Goal: Communication & Community: Answer question/provide support

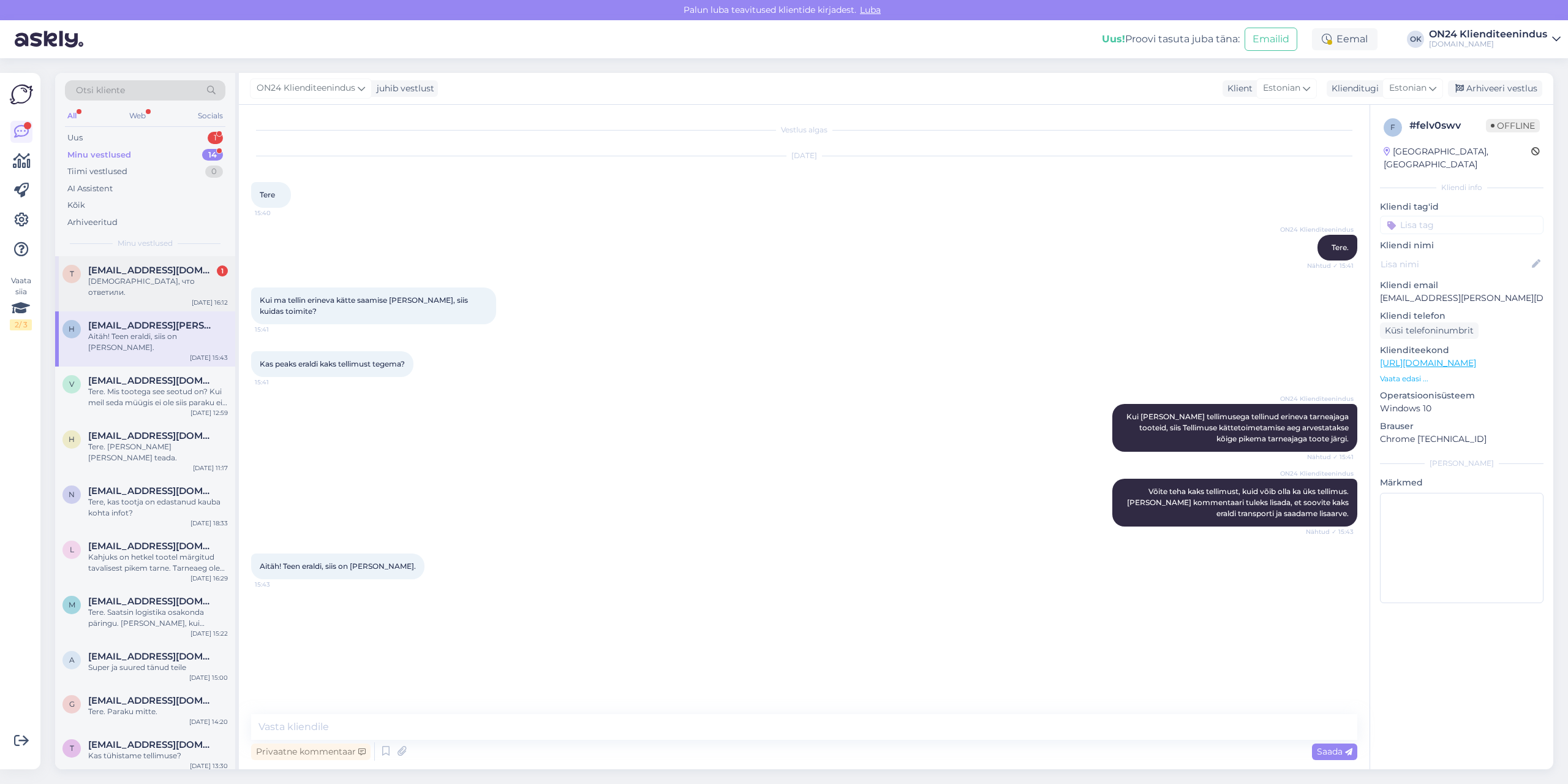
click at [124, 291] on div "t [EMAIL_ADDRESS][DOMAIN_NAME] 1 Спасибо, что ответили. [DATE] 16:12" at bounding box center [145, 284] width 180 height 55
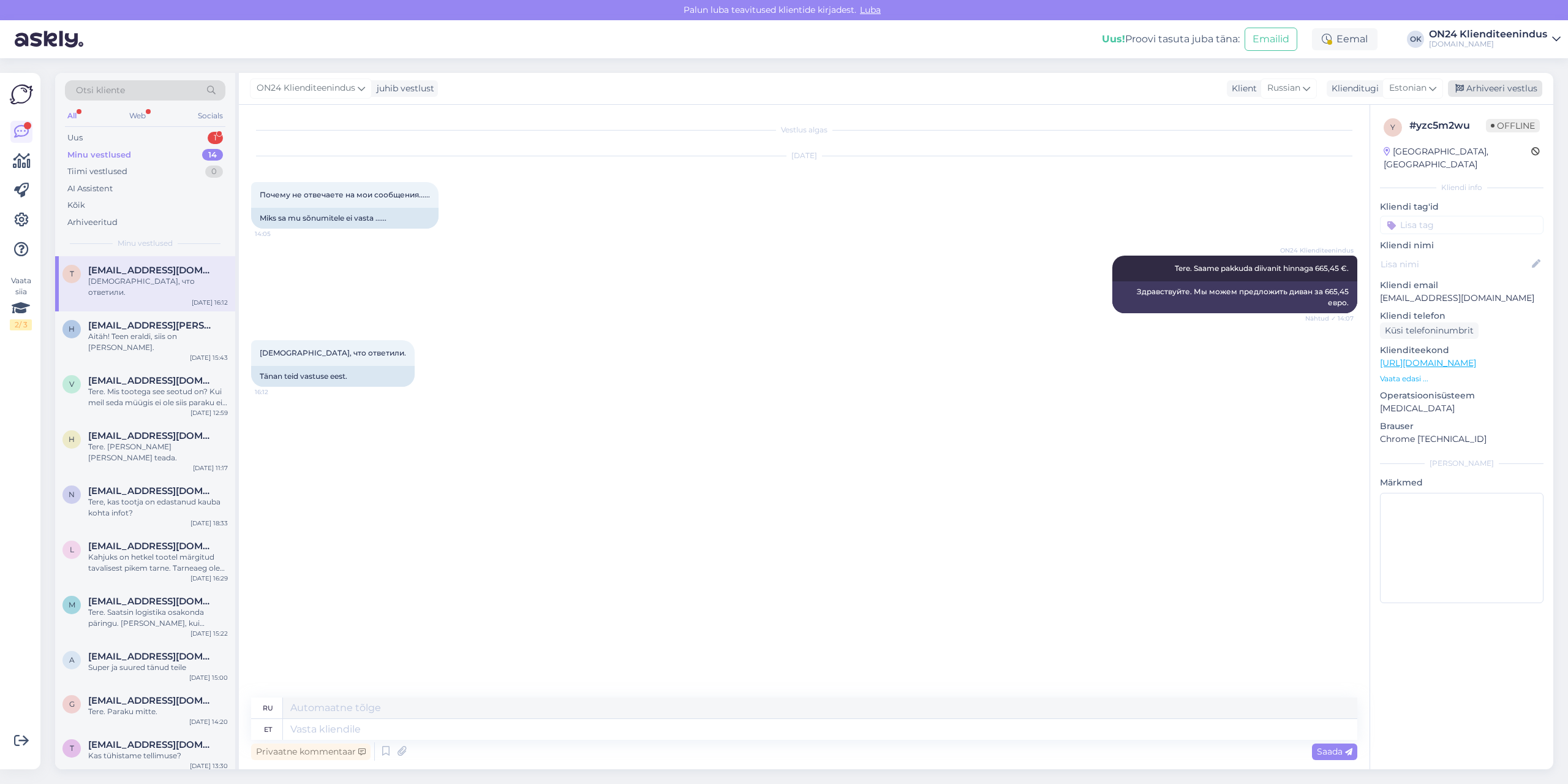
click at [1482, 88] on div "Arhiveeri vestlus" at bounding box center [1495, 89] width 94 height 17
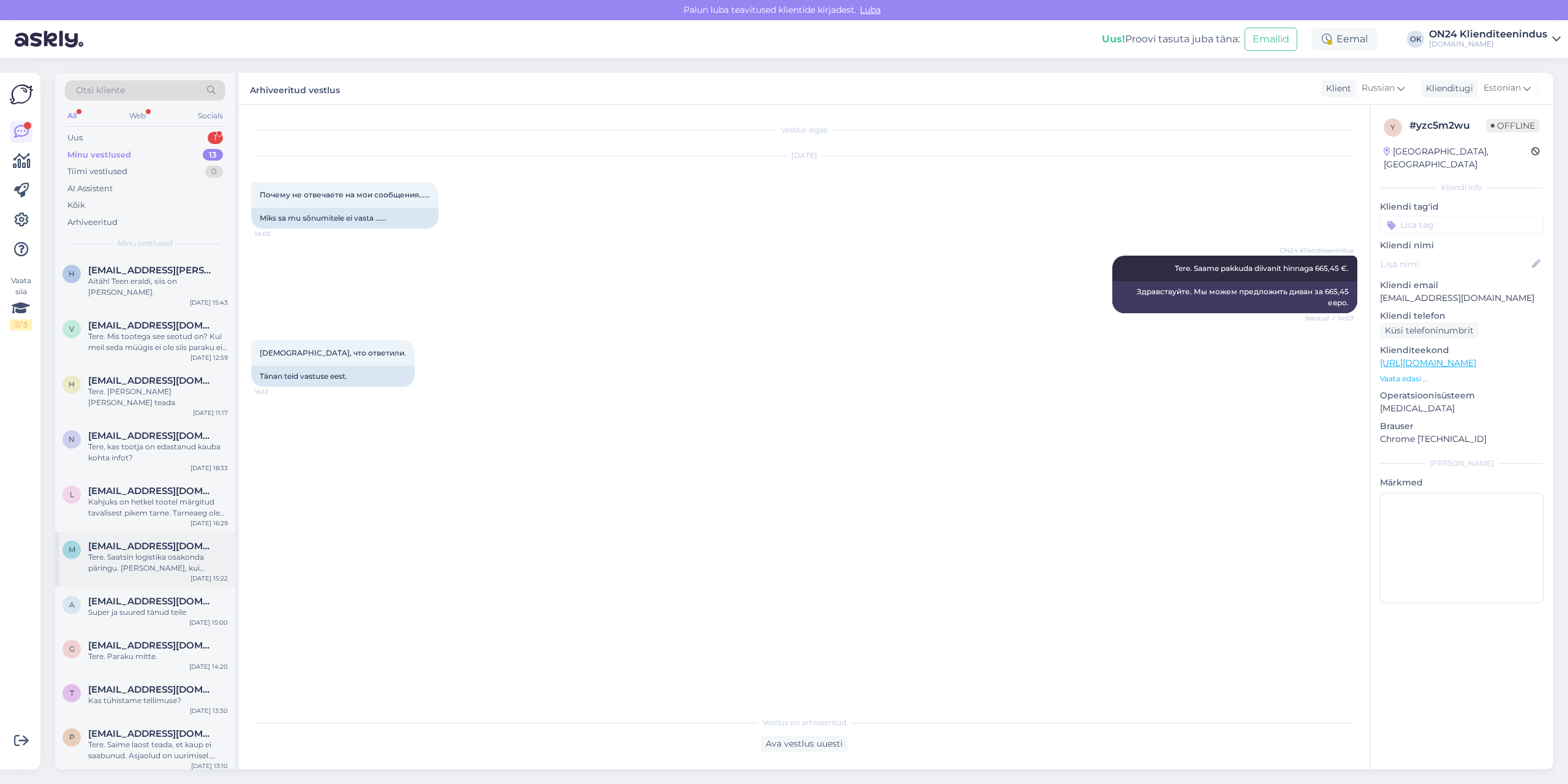
scroll to position [138, 0]
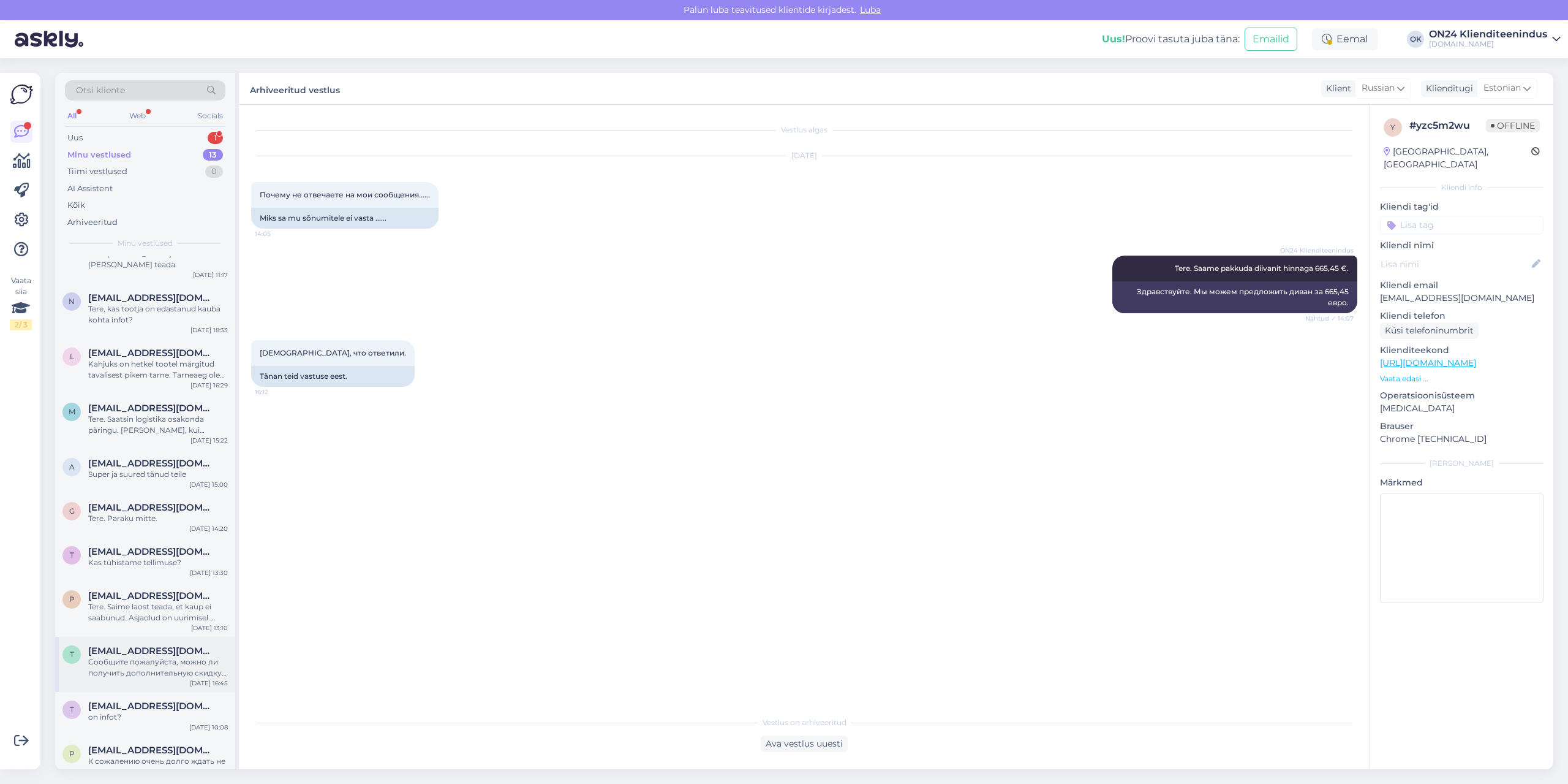
click at [139, 656] on div "Сообщите пожалуйста, можно ли получить дополнительную скидку на диван [GEOGRAPH…" at bounding box center [158, 667] width 140 height 22
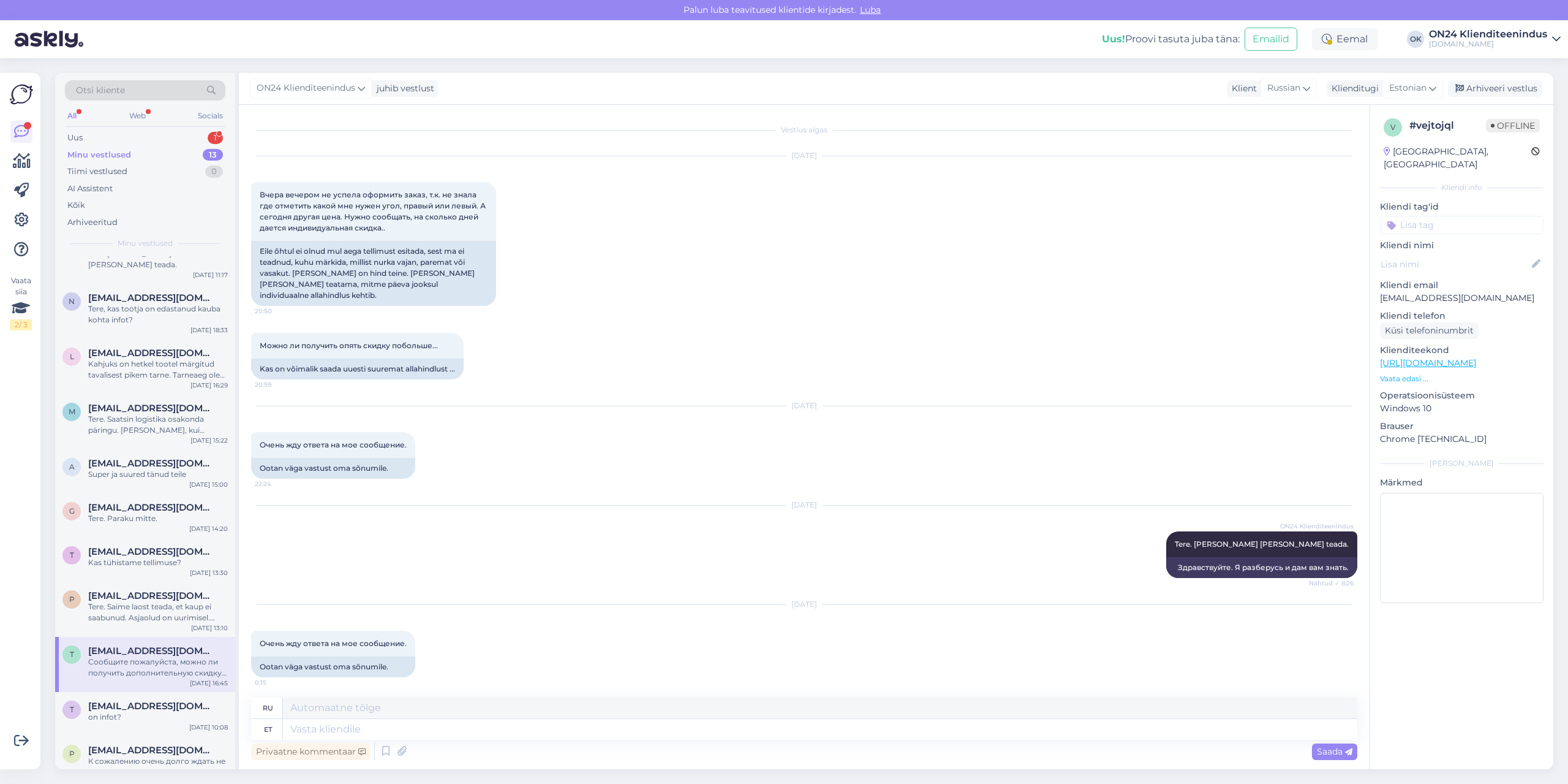
scroll to position [883, 0]
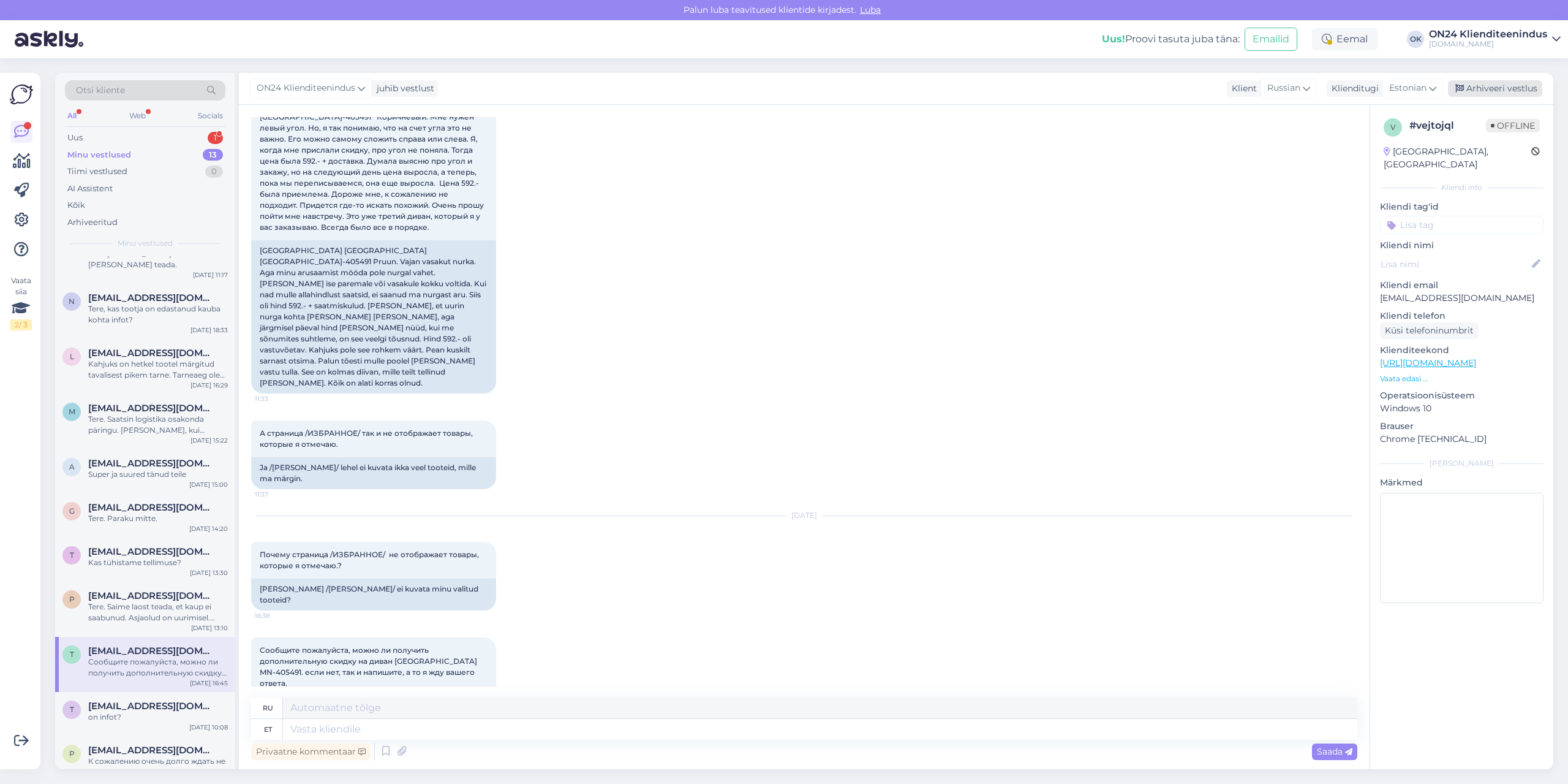
click at [1518, 89] on div "Arhiveeri vestlus" at bounding box center [1495, 89] width 94 height 17
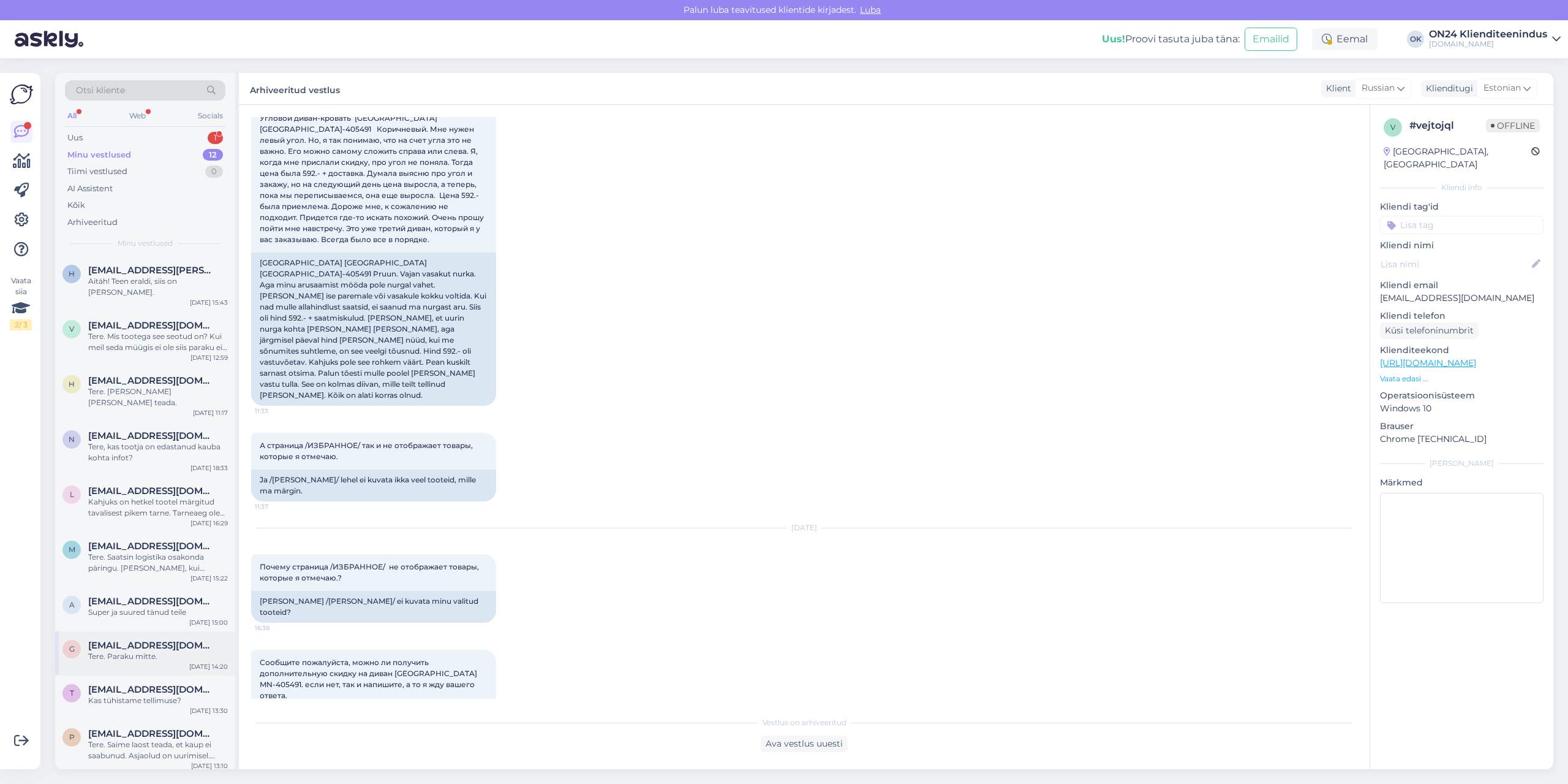
scroll to position [83, 0]
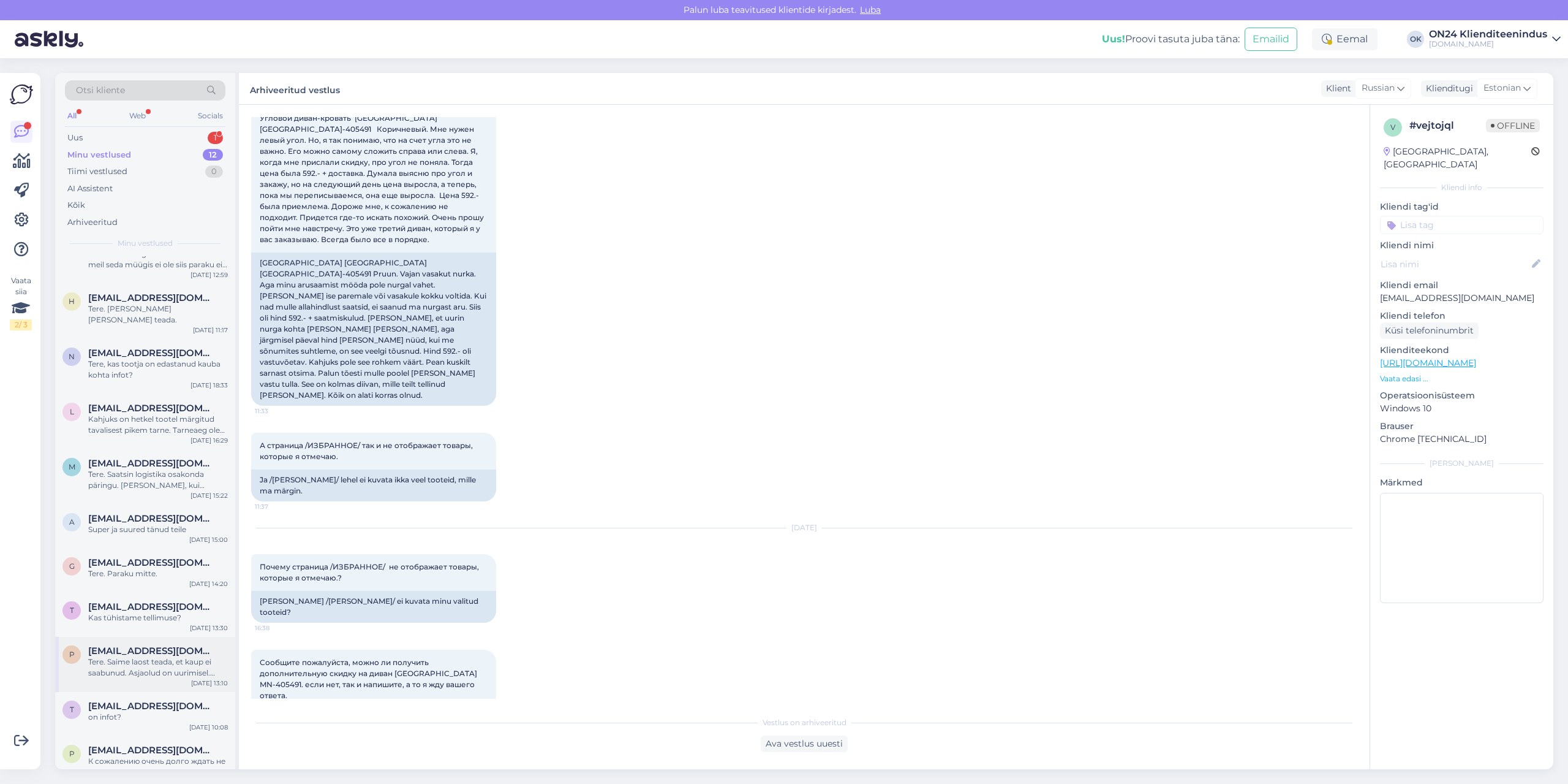
click at [99, 656] on div "Tere. Saime laost teada, et kaup ei saabunud. Asjaolud on uurimisel. Anname Tei…" at bounding box center [158, 667] width 140 height 22
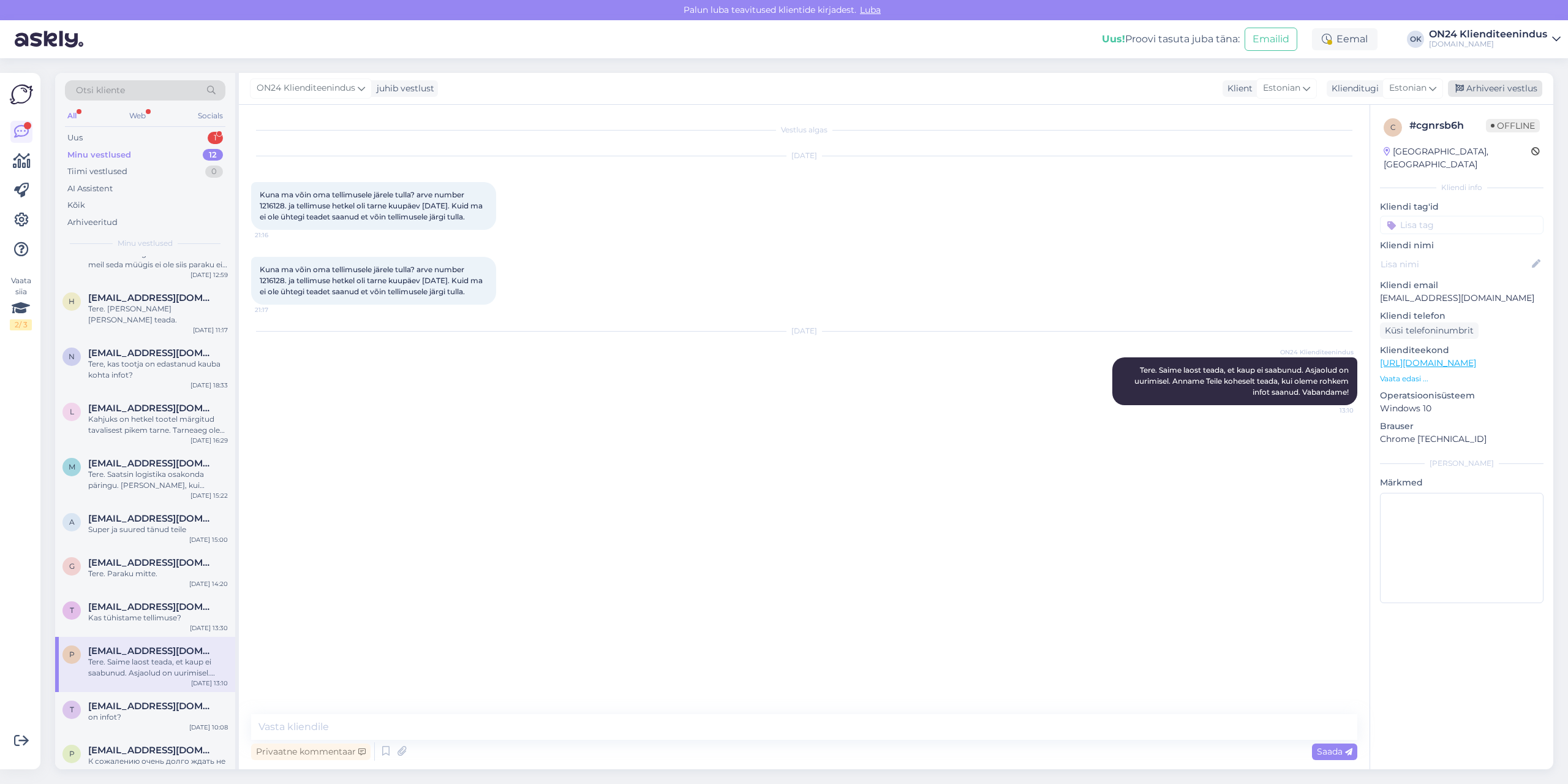
click at [1490, 82] on div "Arhiveeri vestlus" at bounding box center [1495, 89] width 94 height 17
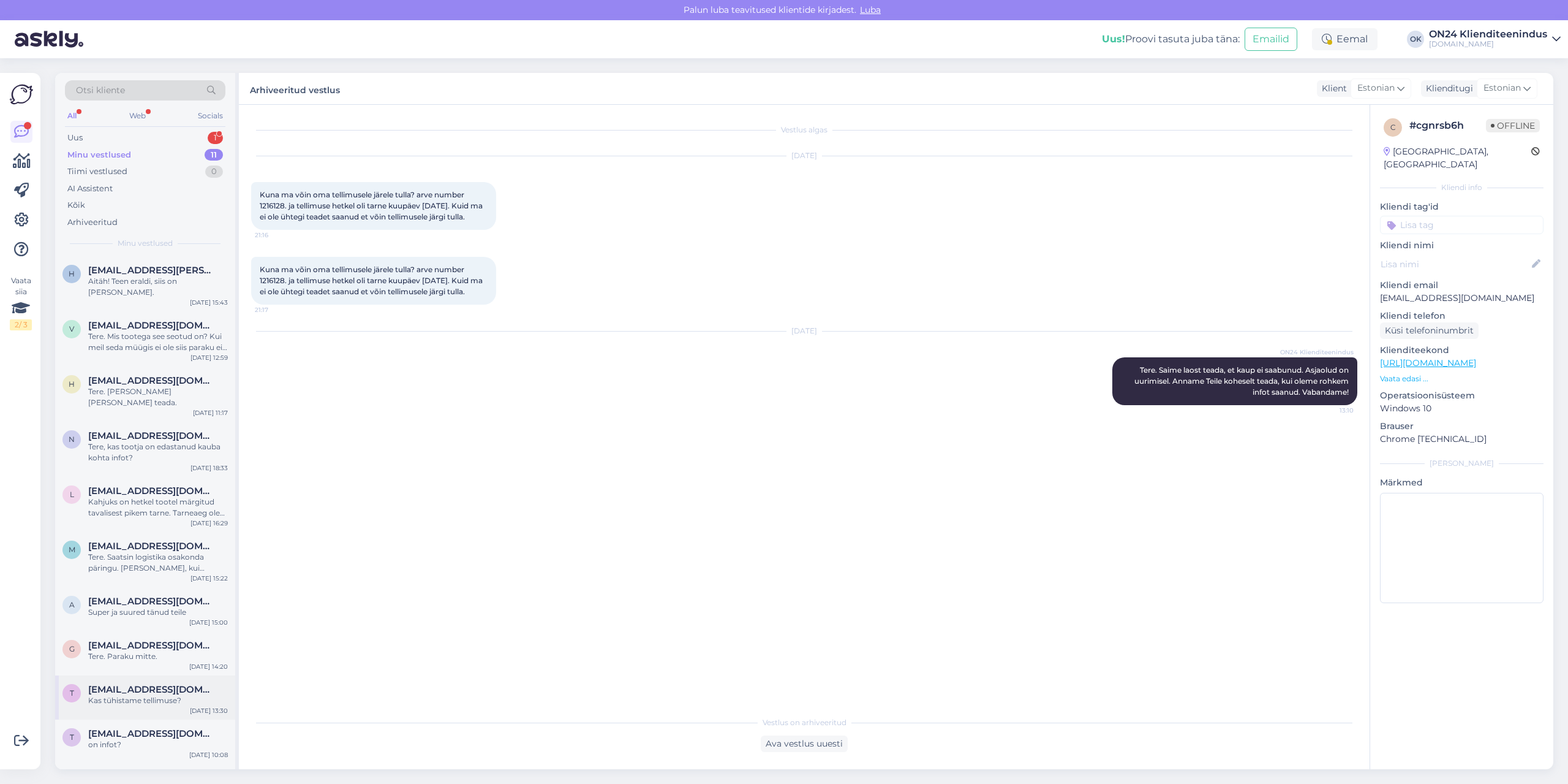
scroll to position [28, 0]
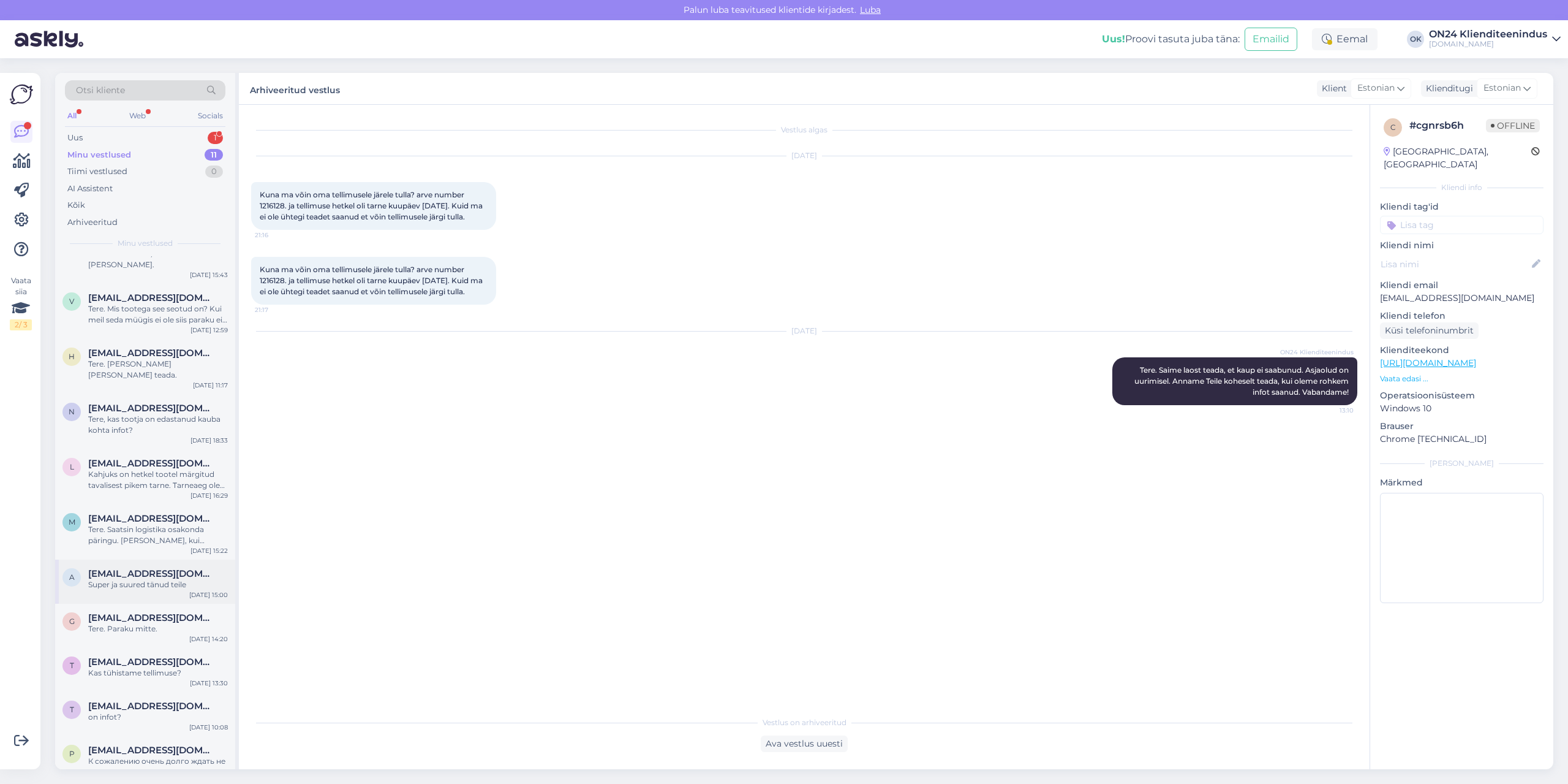
click at [111, 568] on div "a [EMAIL_ADDRESS][DOMAIN_NAME] Super ja suured tänud teile [DATE] 15:00" at bounding box center [145, 582] width 180 height 44
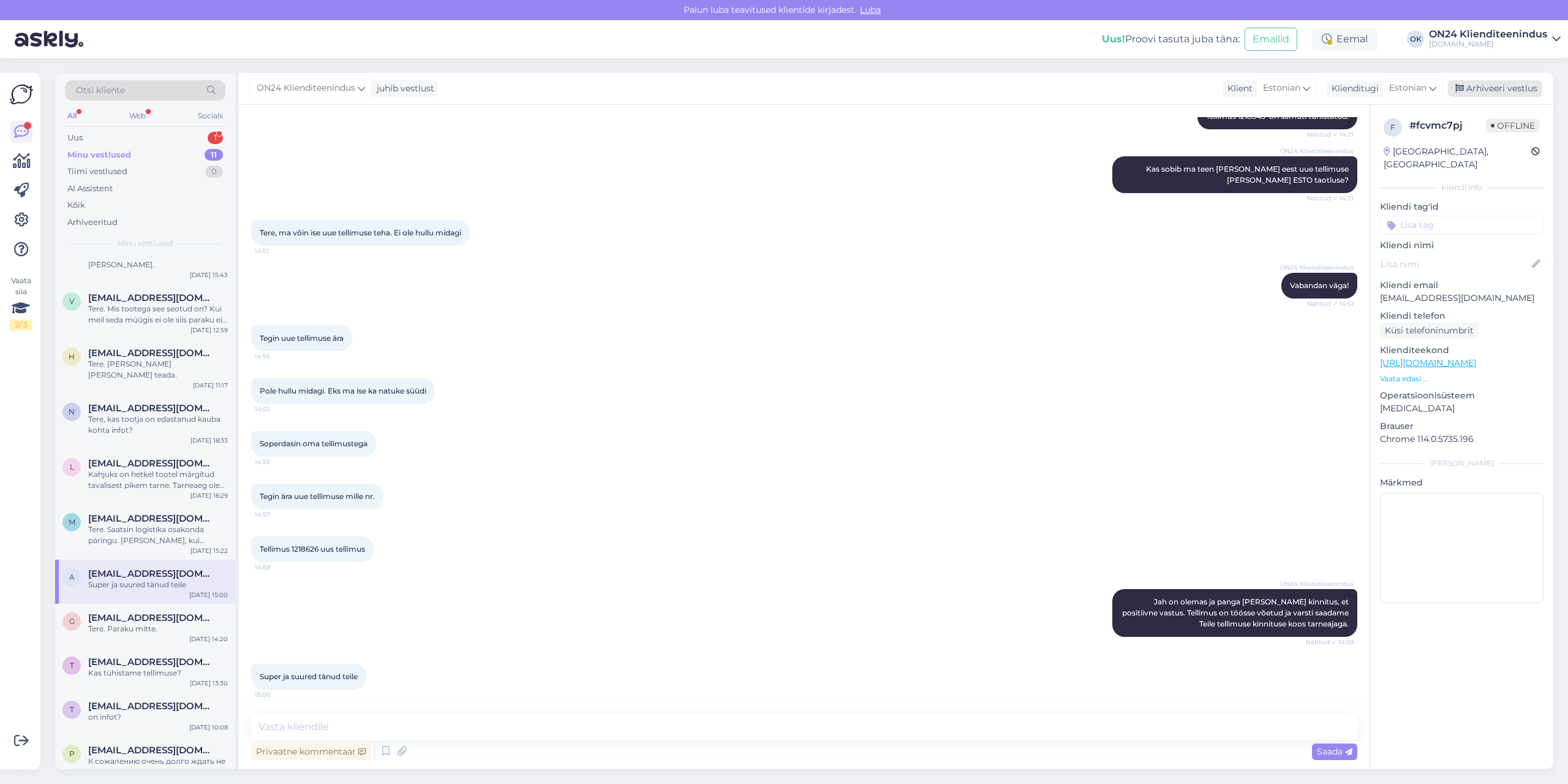
click at [1463, 90] on icon at bounding box center [1459, 89] width 8 height 8
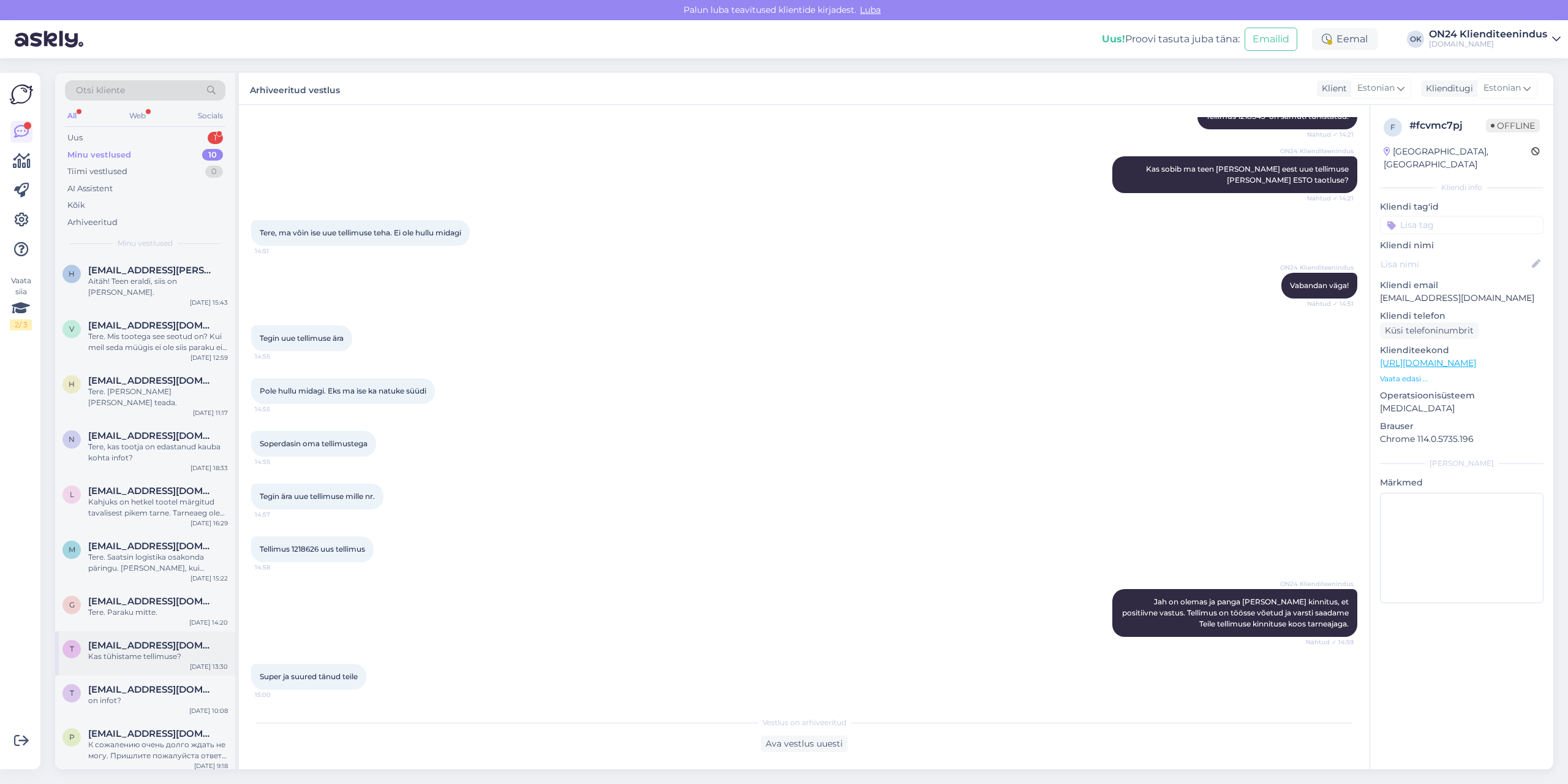
click at [138, 642] on div "t [EMAIL_ADDRESS][DOMAIN_NAME] Kas tühistame tellimuse? [DATE] 13:30" at bounding box center [145, 653] width 180 height 44
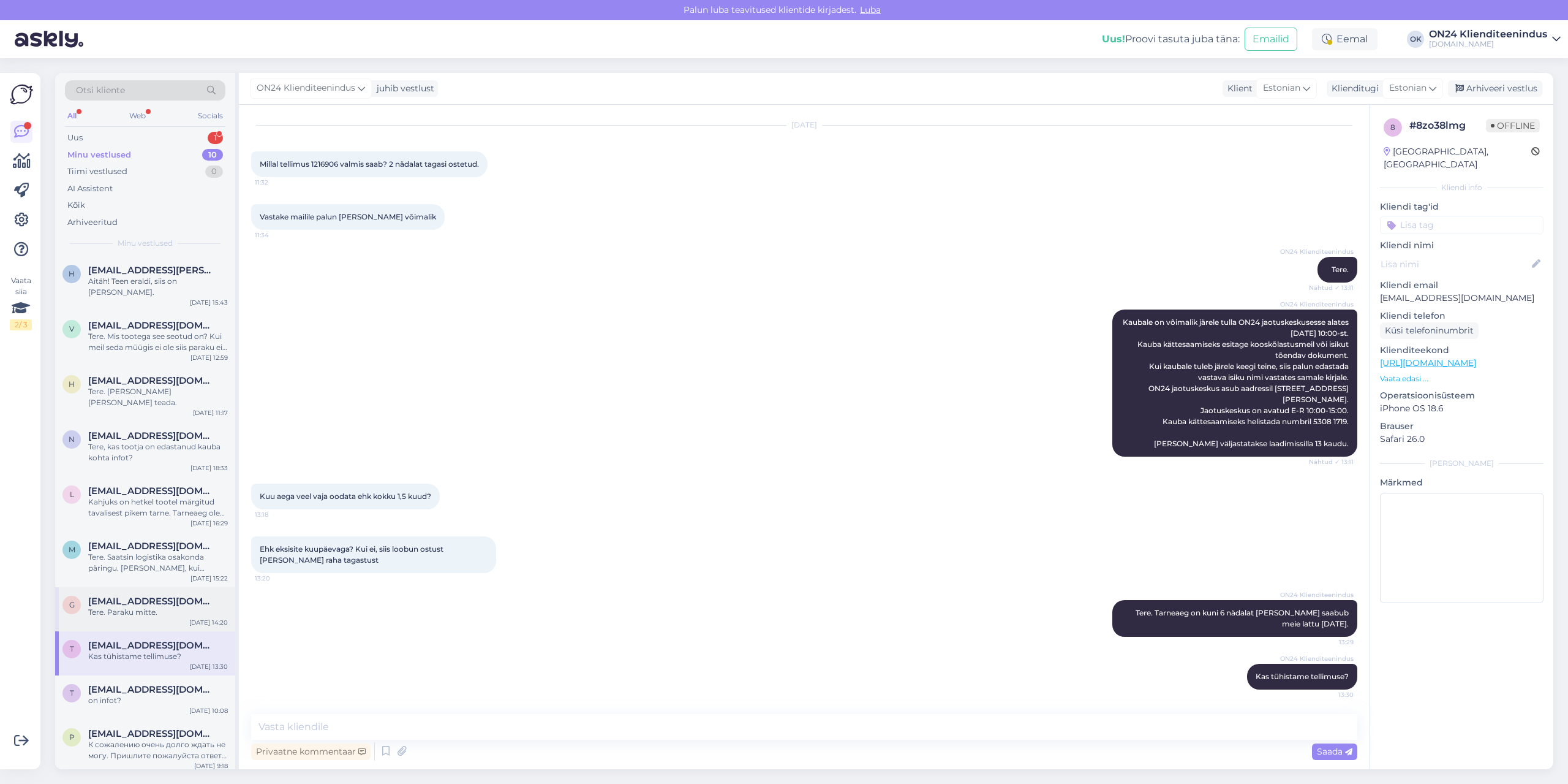
click at [160, 607] on div "Tere. Paraku mitte." at bounding box center [158, 612] width 140 height 11
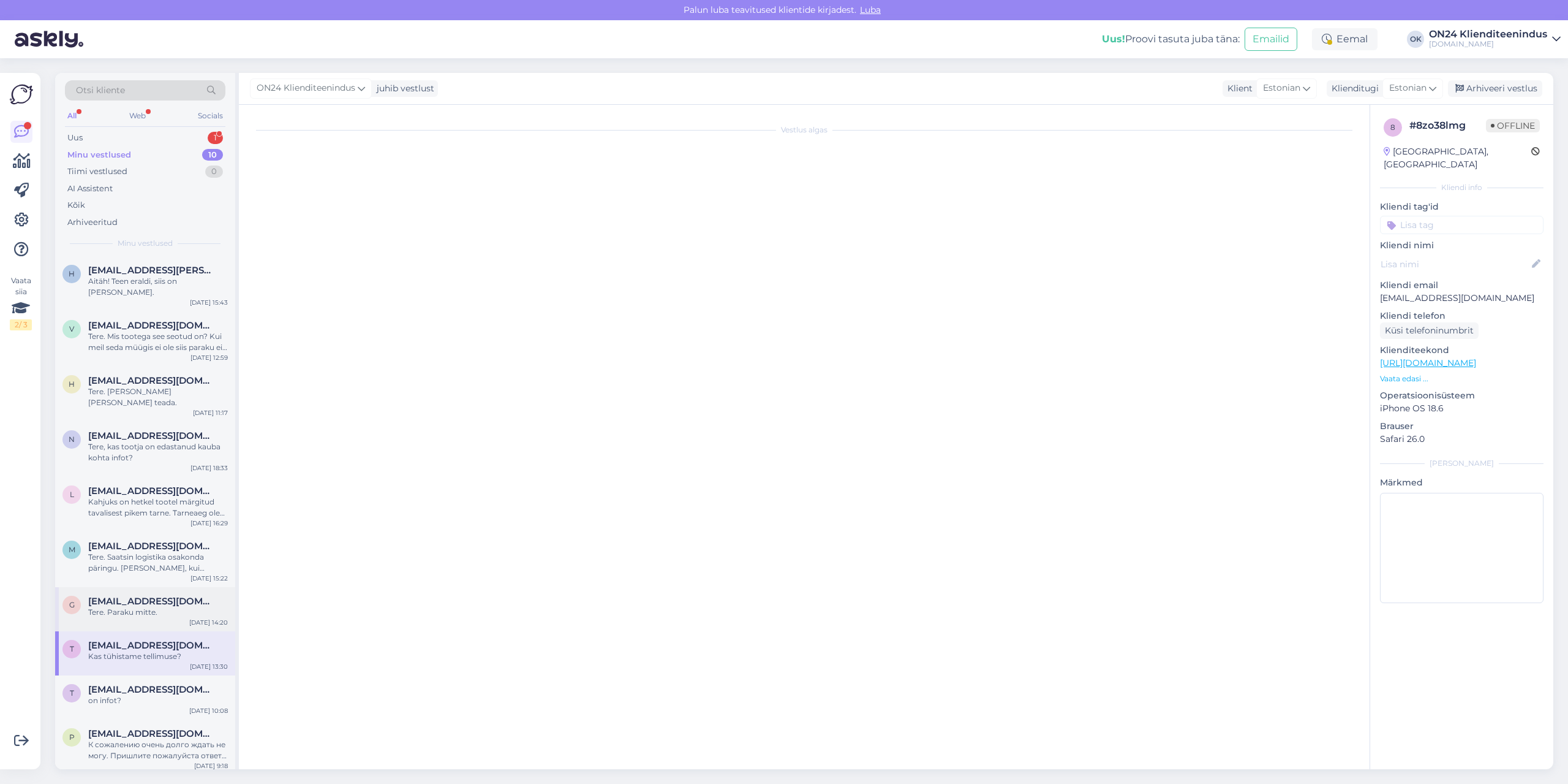
scroll to position [0, 0]
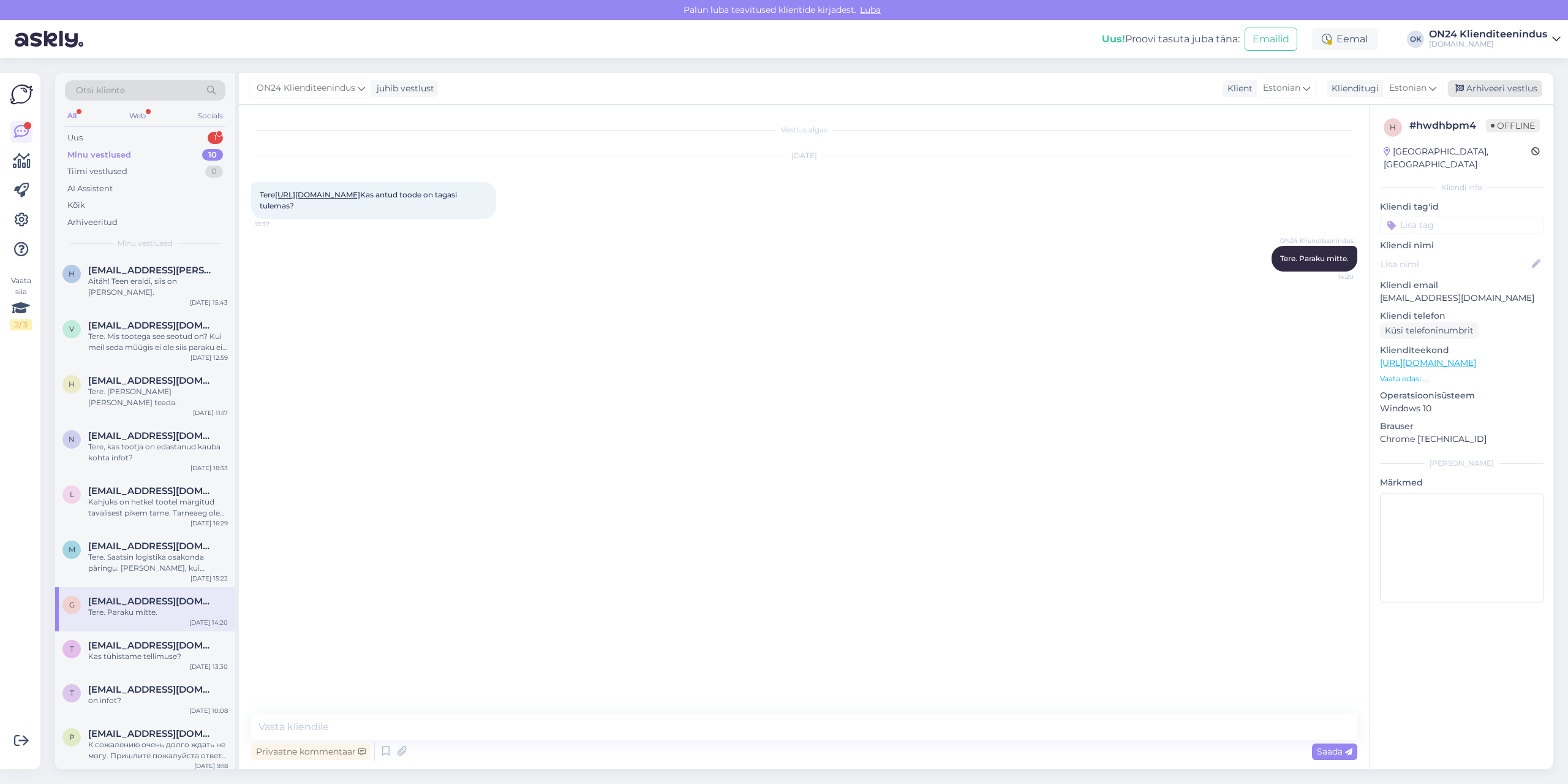
click at [1497, 89] on div "Arhiveeri vestlus" at bounding box center [1495, 89] width 94 height 17
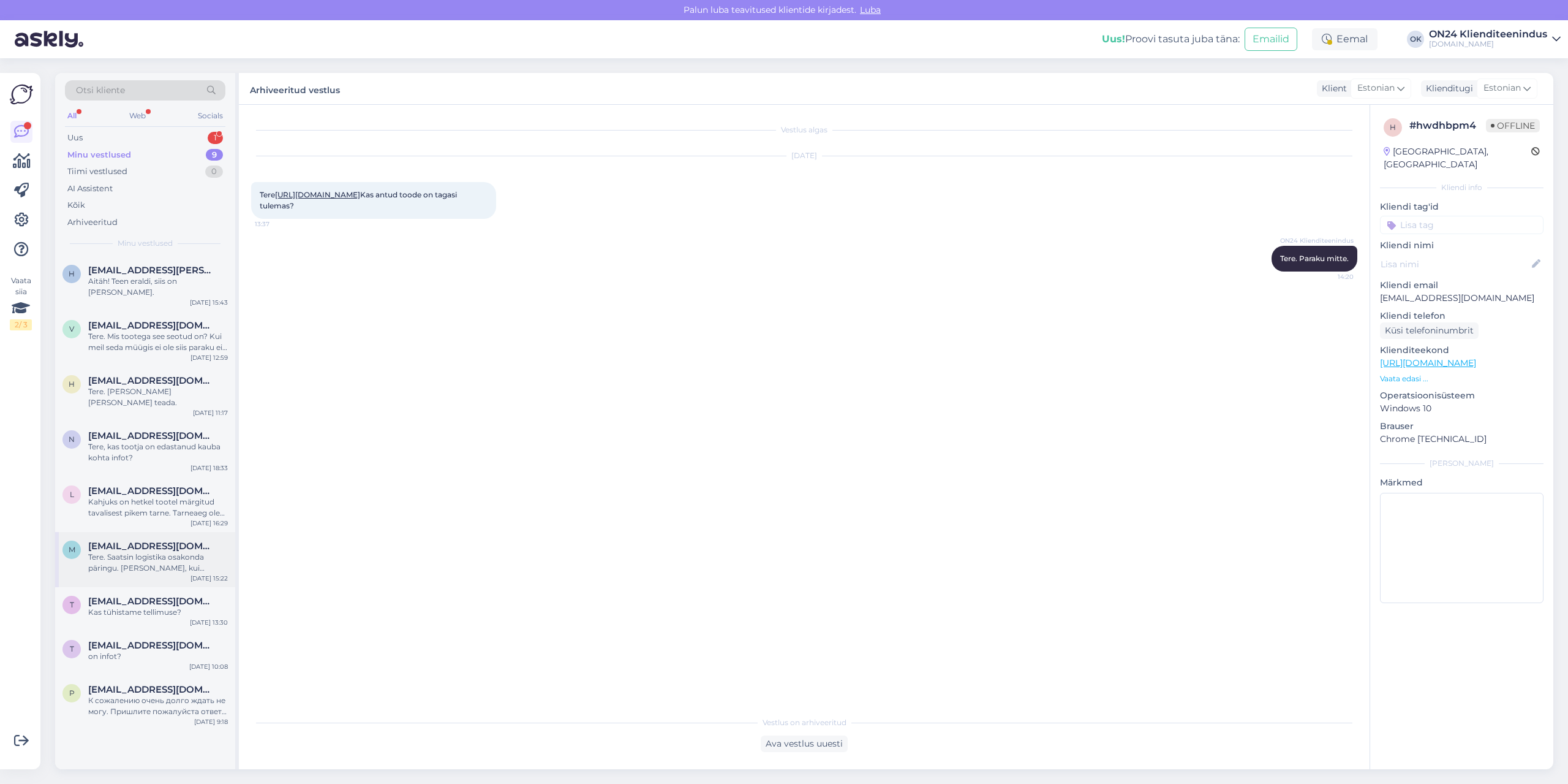
click at [108, 552] on div "Tere. Saatsin logistika osakonda päringu. [PERSON_NAME], kui saabub vastus." at bounding box center [158, 563] width 140 height 22
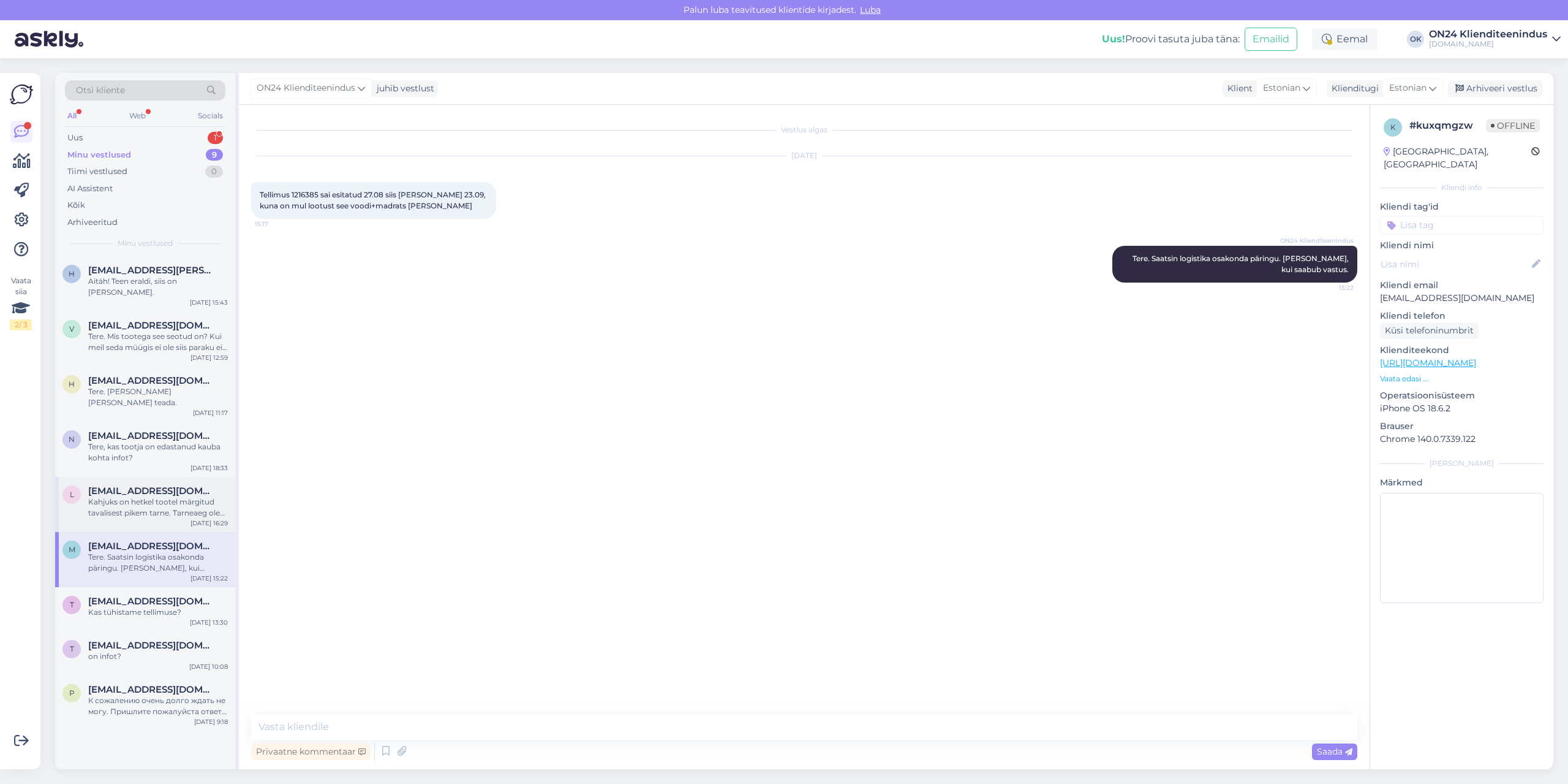
click at [109, 496] on div "Kahjuks on hetkel tootel märgitud tavalisest pikem tarne. Tarneaeg oleks jaanua…" at bounding box center [158, 507] width 140 height 22
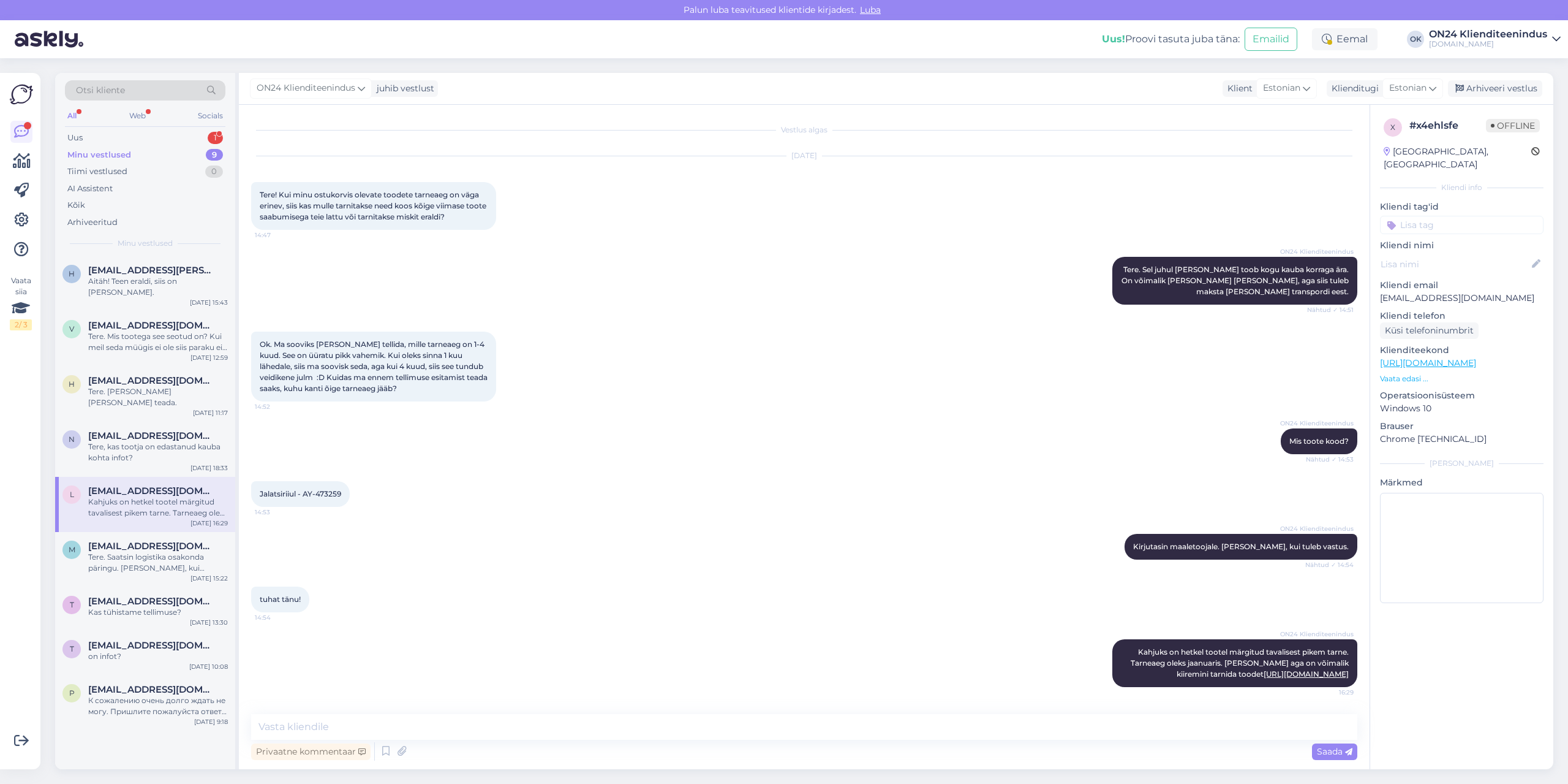
scroll to position [8, 0]
click at [1484, 86] on div "Arhiveeri vestlus" at bounding box center [1495, 89] width 94 height 17
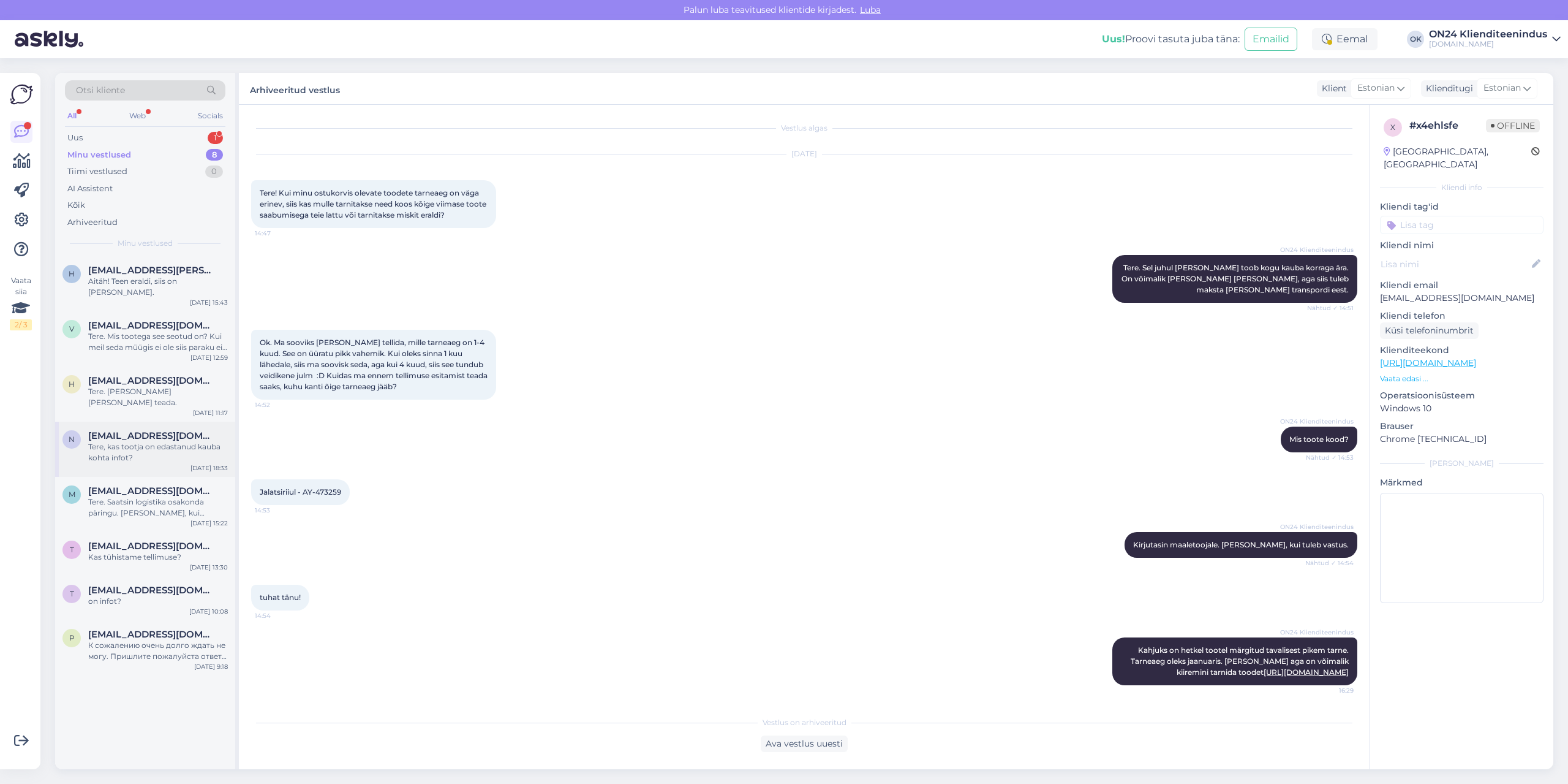
click at [133, 443] on div "n [EMAIL_ADDRESS][DOMAIN_NAME] Tere, kas tootja on edastanud kauba kohta infot?…" at bounding box center [145, 450] width 180 height 55
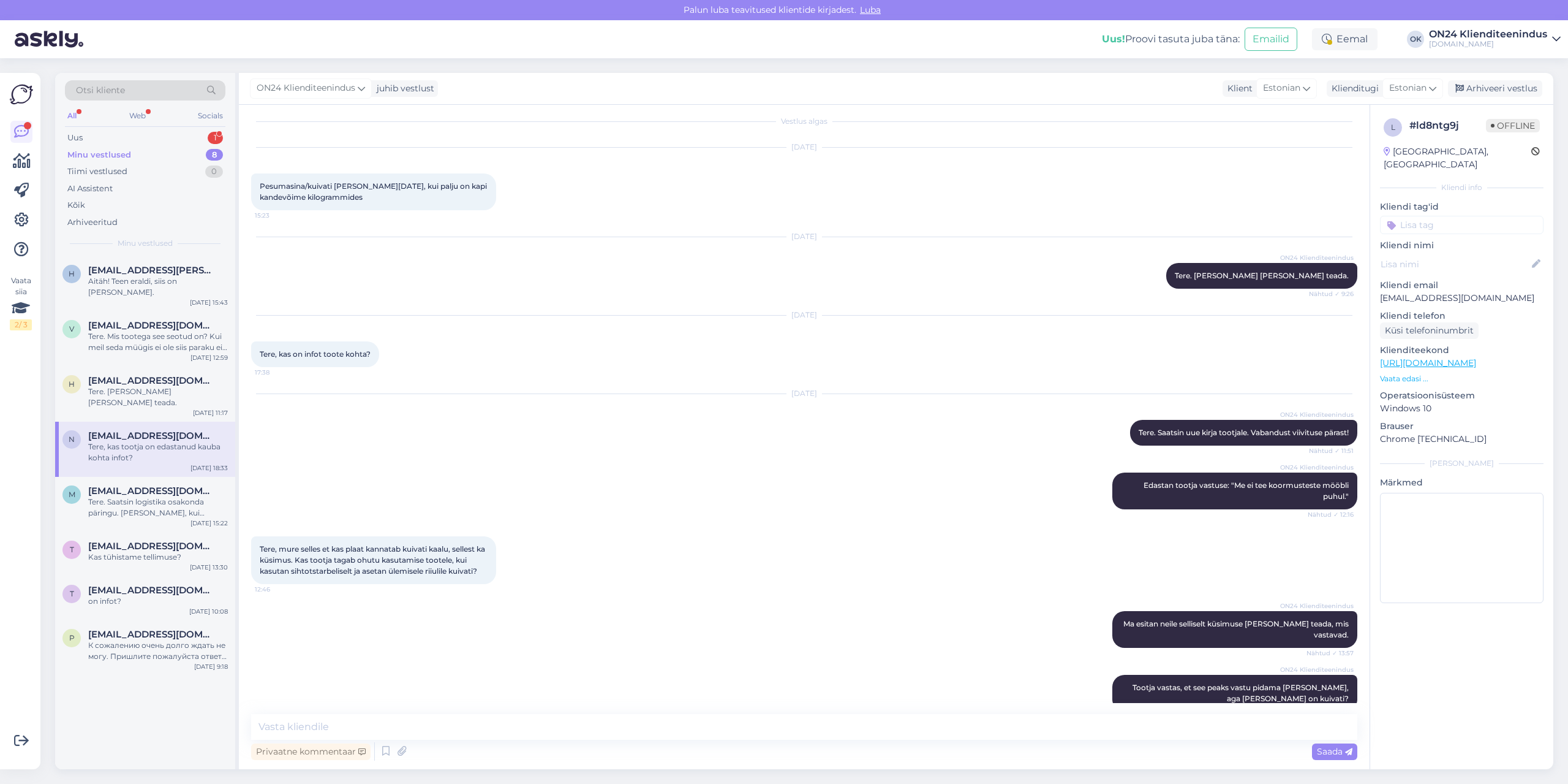
scroll to position [199, 0]
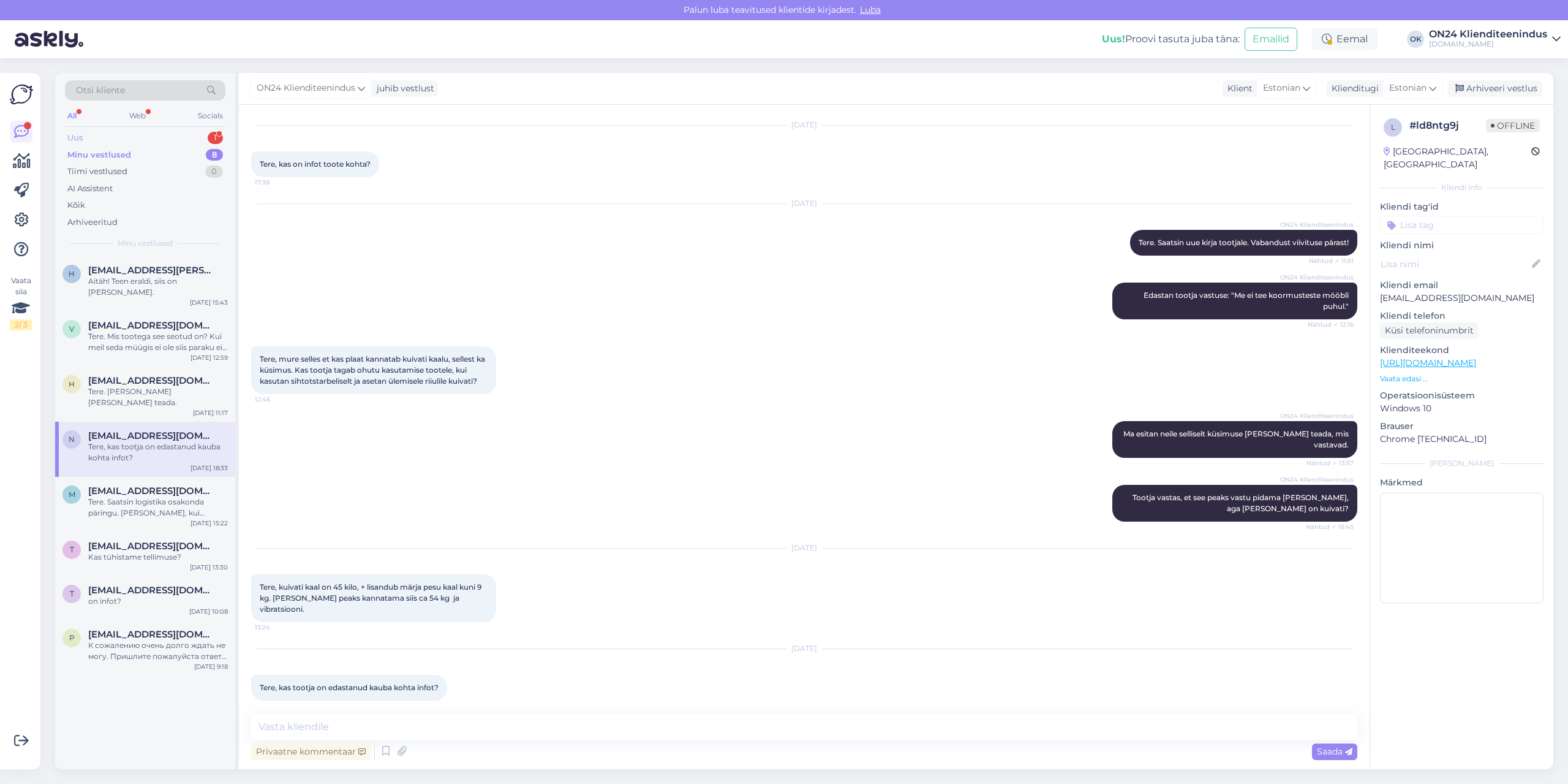
click at [96, 141] on div "Uus 1" at bounding box center [145, 138] width 160 height 18
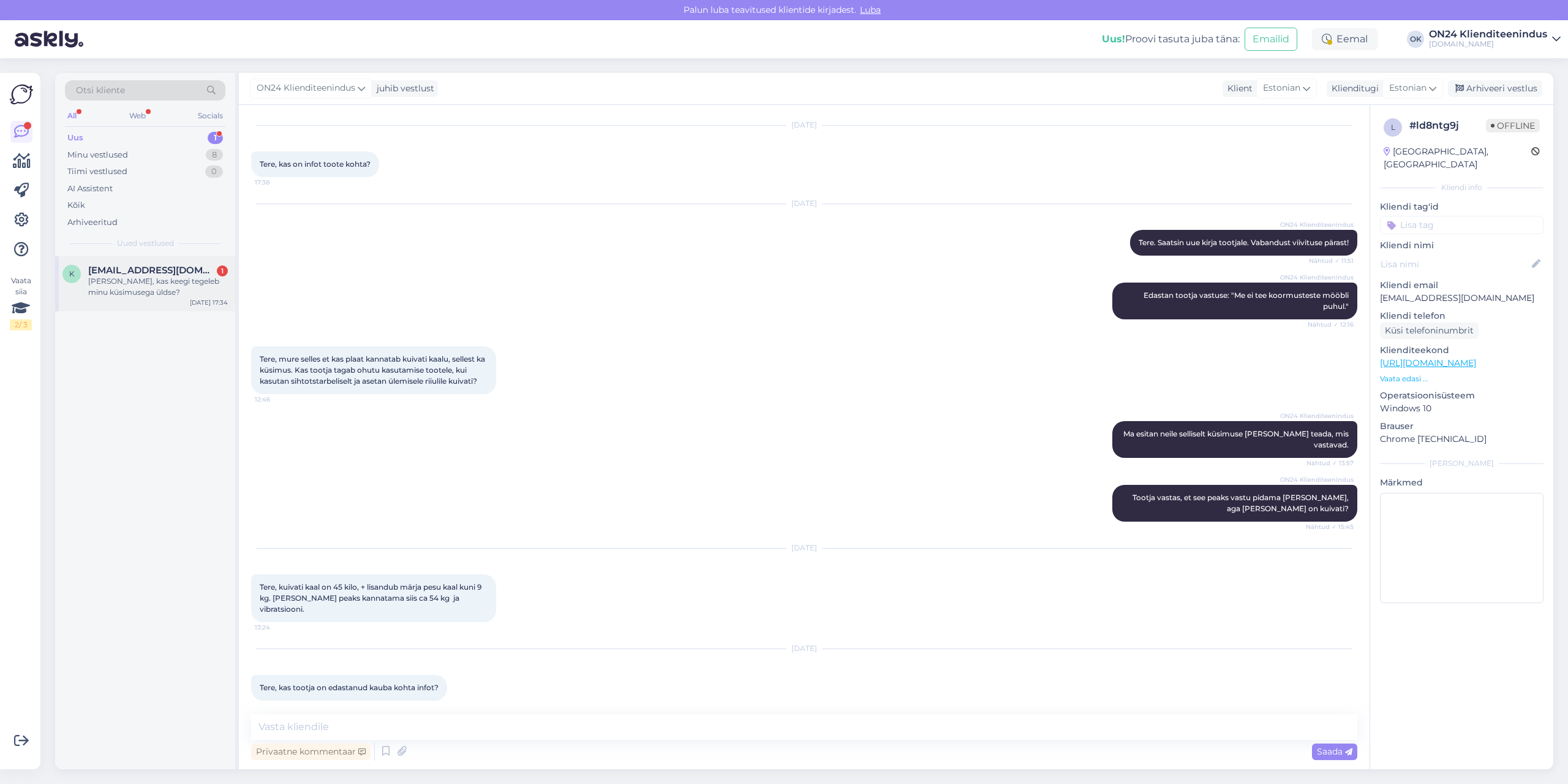
click at [110, 283] on div "[PERSON_NAME], kas keegi tegeleb minu küsimusega üldse?" at bounding box center [158, 287] width 140 height 22
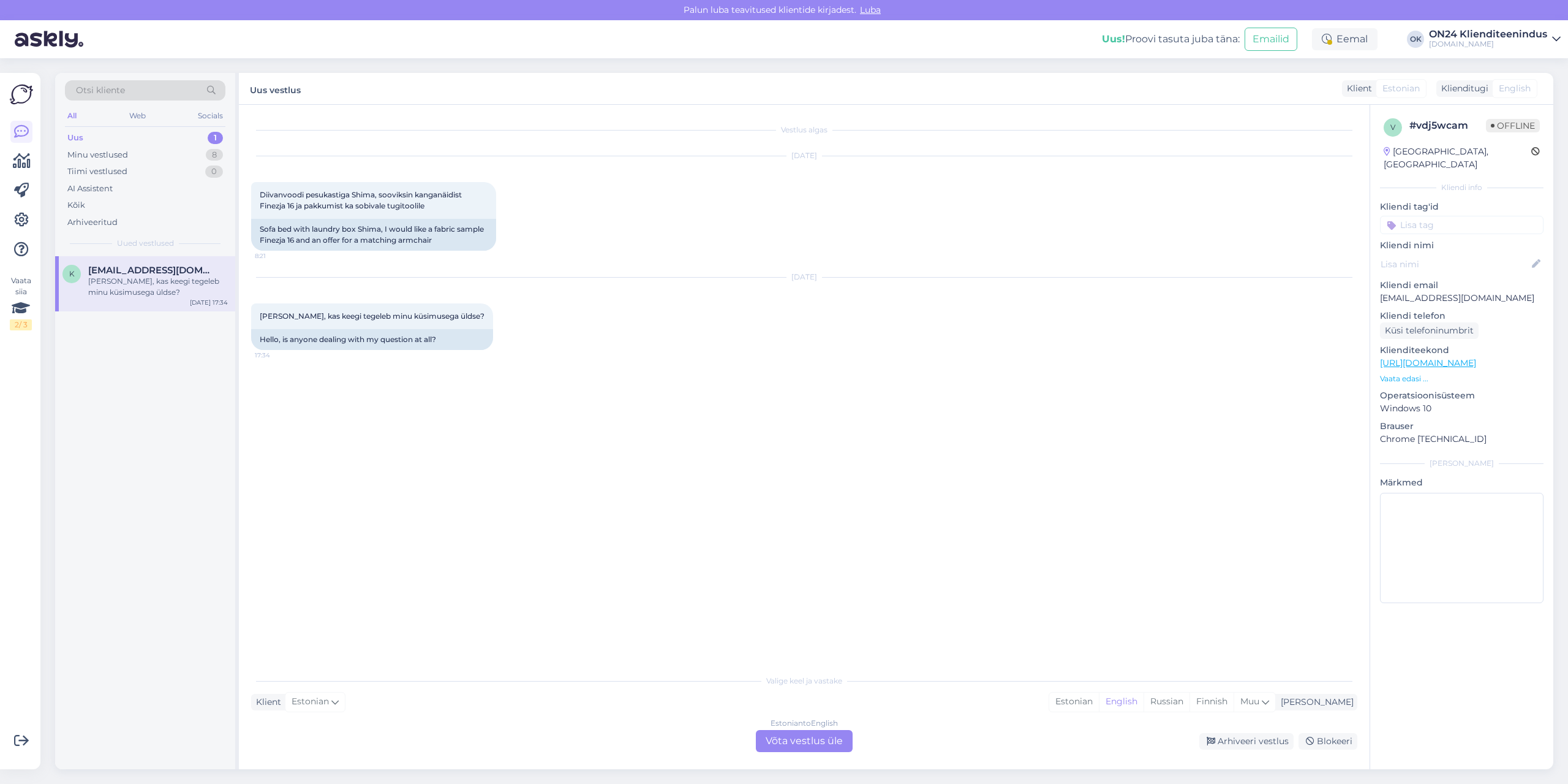
click at [1403, 374] on p "Vaata edasi ..." at bounding box center [1462, 379] width 164 height 11
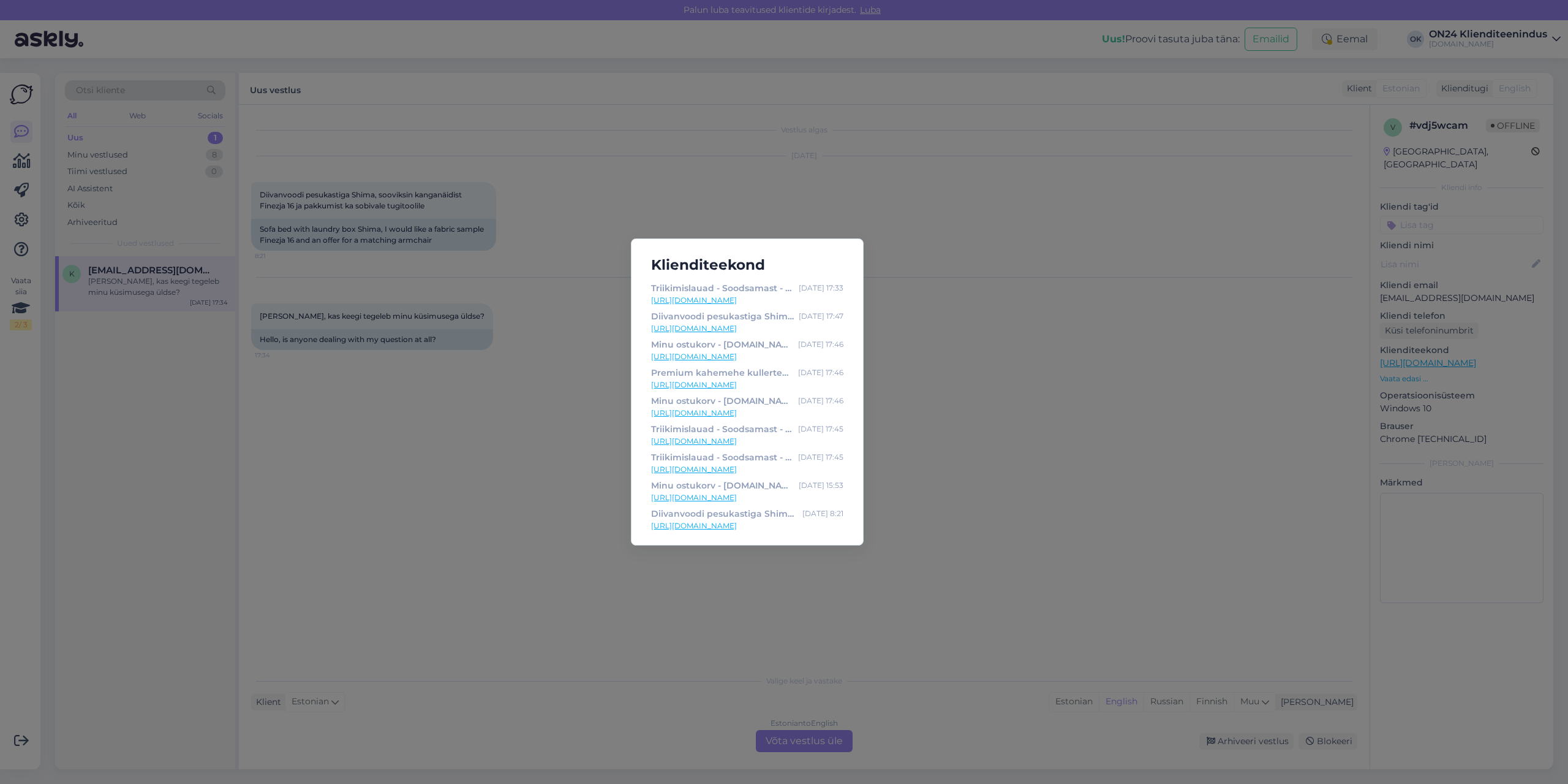
click at [798, 523] on link "[URL][DOMAIN_NAME]" at bounding box center [748, 526] width 192 height 11
click at [1012, 378] on div "Klienditeekond Triikimislauad - Soodsamast - [DOMAIN_NAME] Sisustuskaubamaja [D…" at bounding box center [784, 392] width 1568 height 784
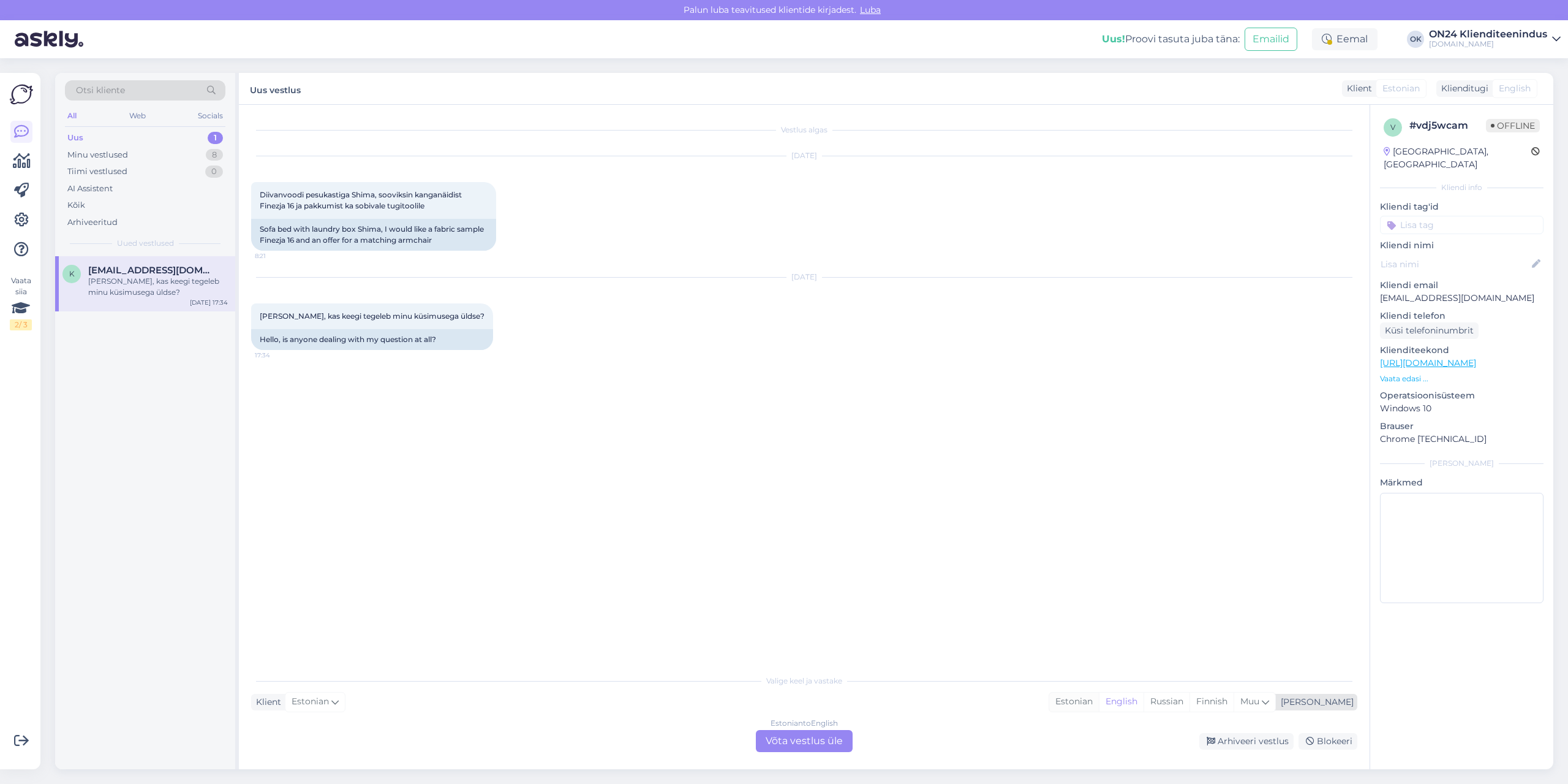
click at [1099, 701] on div "Estonian" at bounding box center [1073, 702] width 49 height 18
click at [821, 747] on div "Estonian to Estonian Võta vestlus üle" at bounding box center [804, 741] width 97 height 22
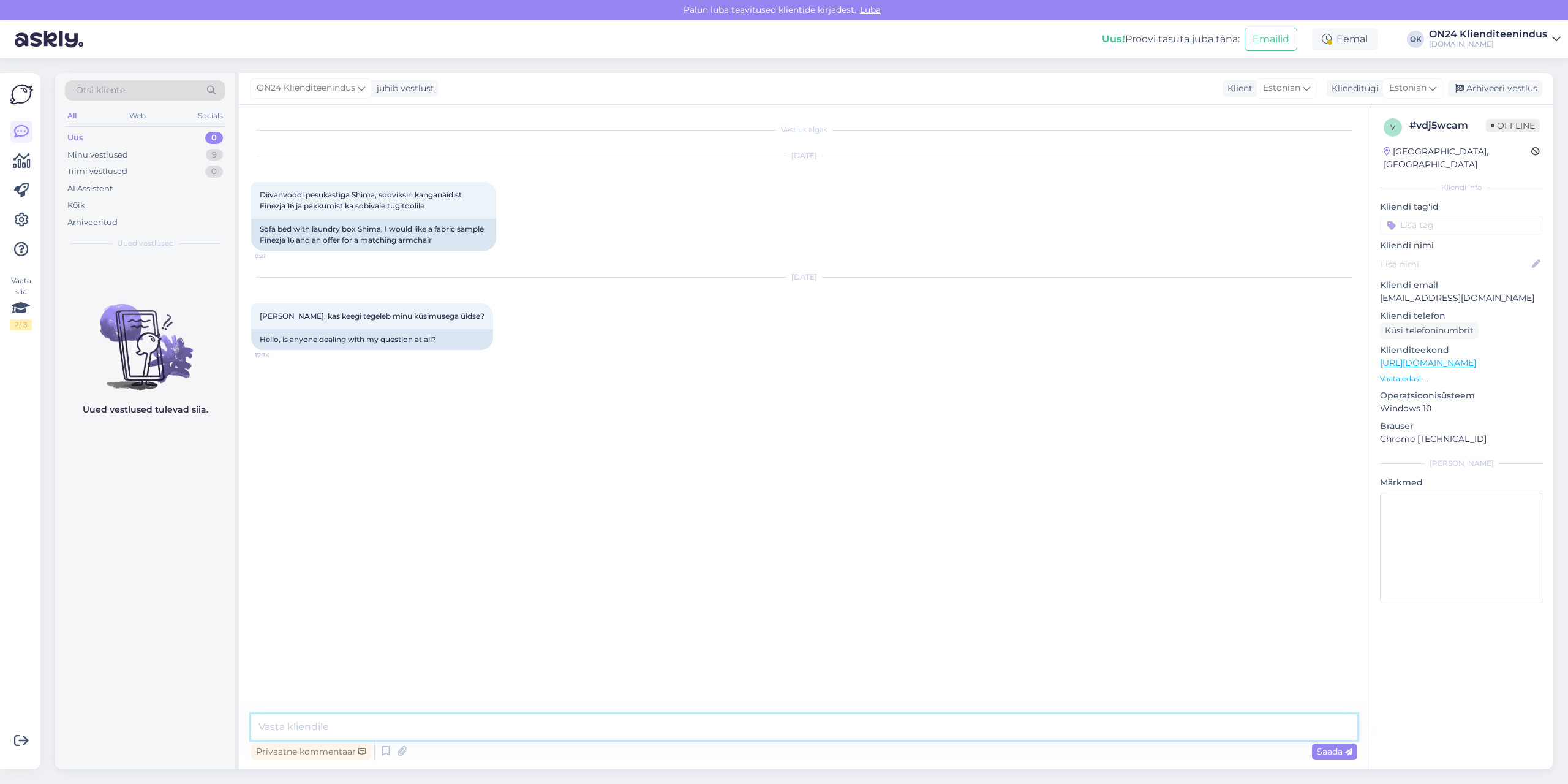
click at [759, 736] on textarea at bounding box center [804, 726] width 1106 height 26
type textarea "Tere. Mis aadressile saadame kanganäidise?"
type textarea "Tugitooli osas saatsin tootjale päringu."
click at [662, 467] on div "ON24 Klienditeenindus [PERSON_NAME] osas saatsin tootjale päringu. 8:46" at bounding box center [804, 468] width 1106 height 53
click at [595, 243] on div "[DATE] Diivanvoodi pesukastiga Shima, sooviksin kanganäidist Finezja 16 ja pakk…" at bounding box center [804, 203] width 1106 height 121
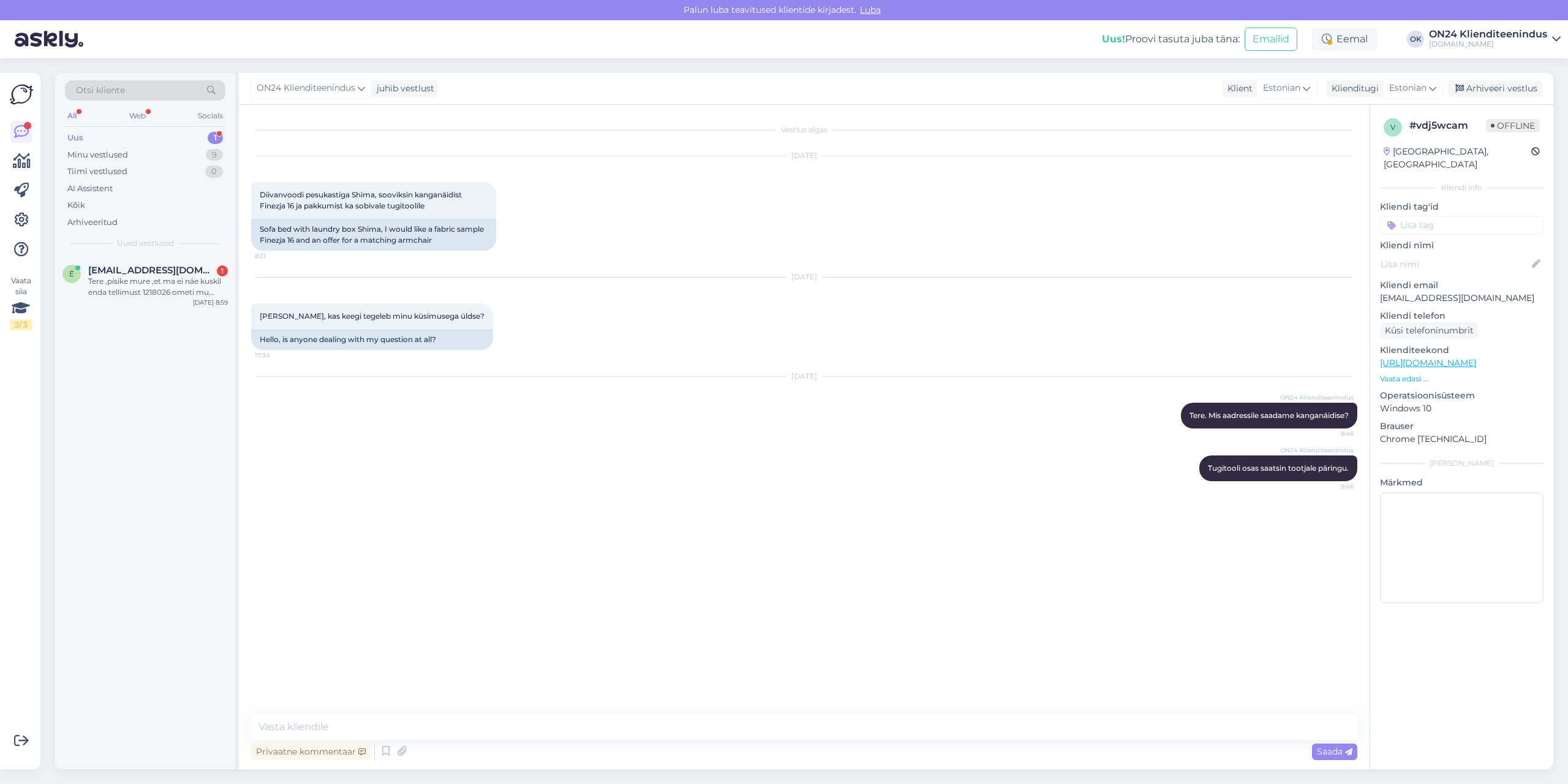
click at [117, 135] on div "Uus 1" at bounding box center [145, 138] width 160 height 18
click at [134, 267] on span "[EMAIL_ADDRESS][DOMAIN_NAME]" at bounding box center [152, 270] width 128 height 11
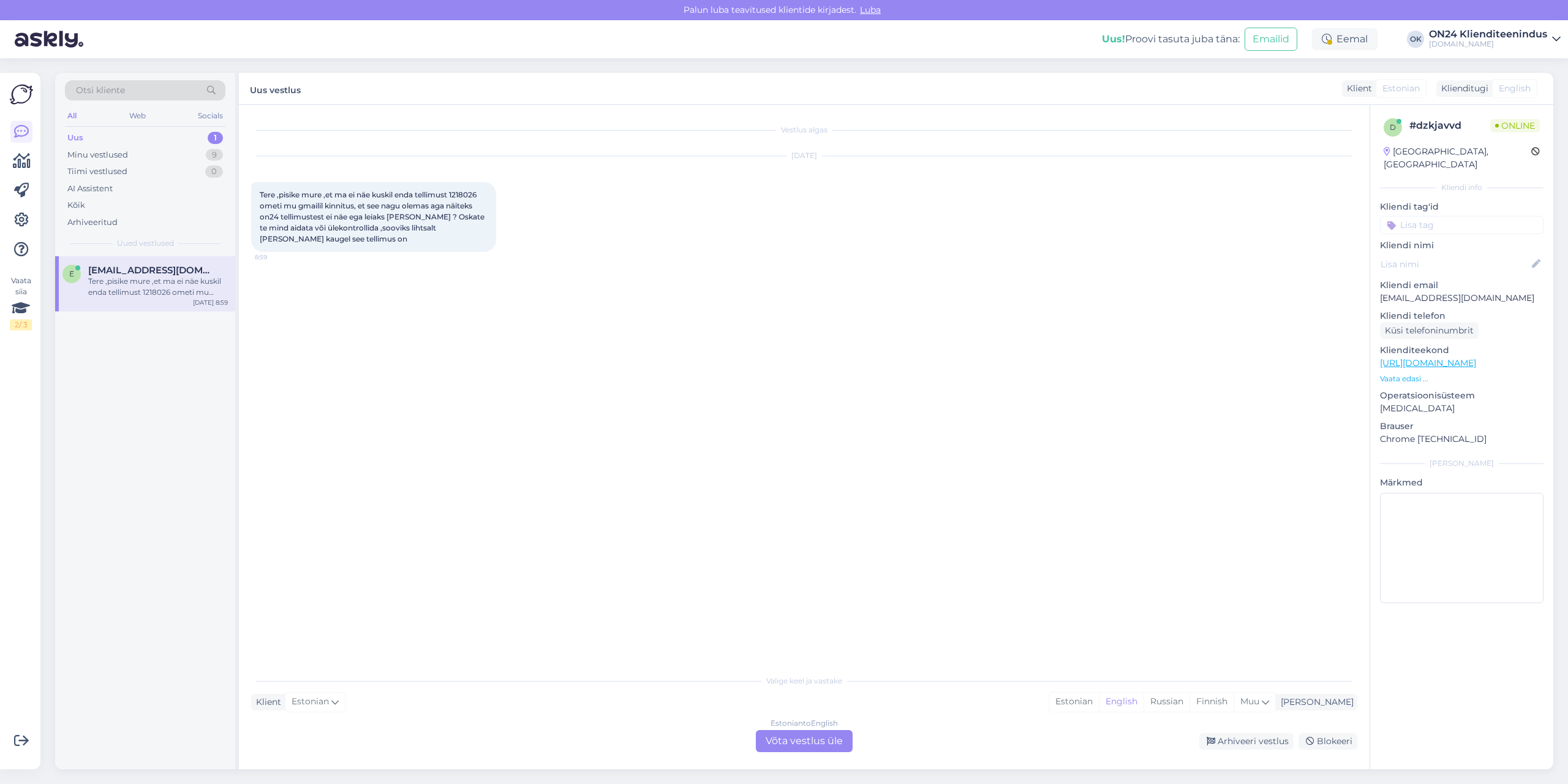
click at [466, 192] on span "Tere ,pisike mure ,et ma ei näe kuskil enda tellimust 1218026 ometi mu gmailil …" at bounding box center [373, 216] width 226 height 53
copy span "1218026"
click at [1099, 697] on div "Estonian" at bounding box center [1073, 702] width 49 height 18
click at [793, 741] on div "Estonian to Estonian Võta vestlus üle" at bounding box center [804, 741] width 97 height 22
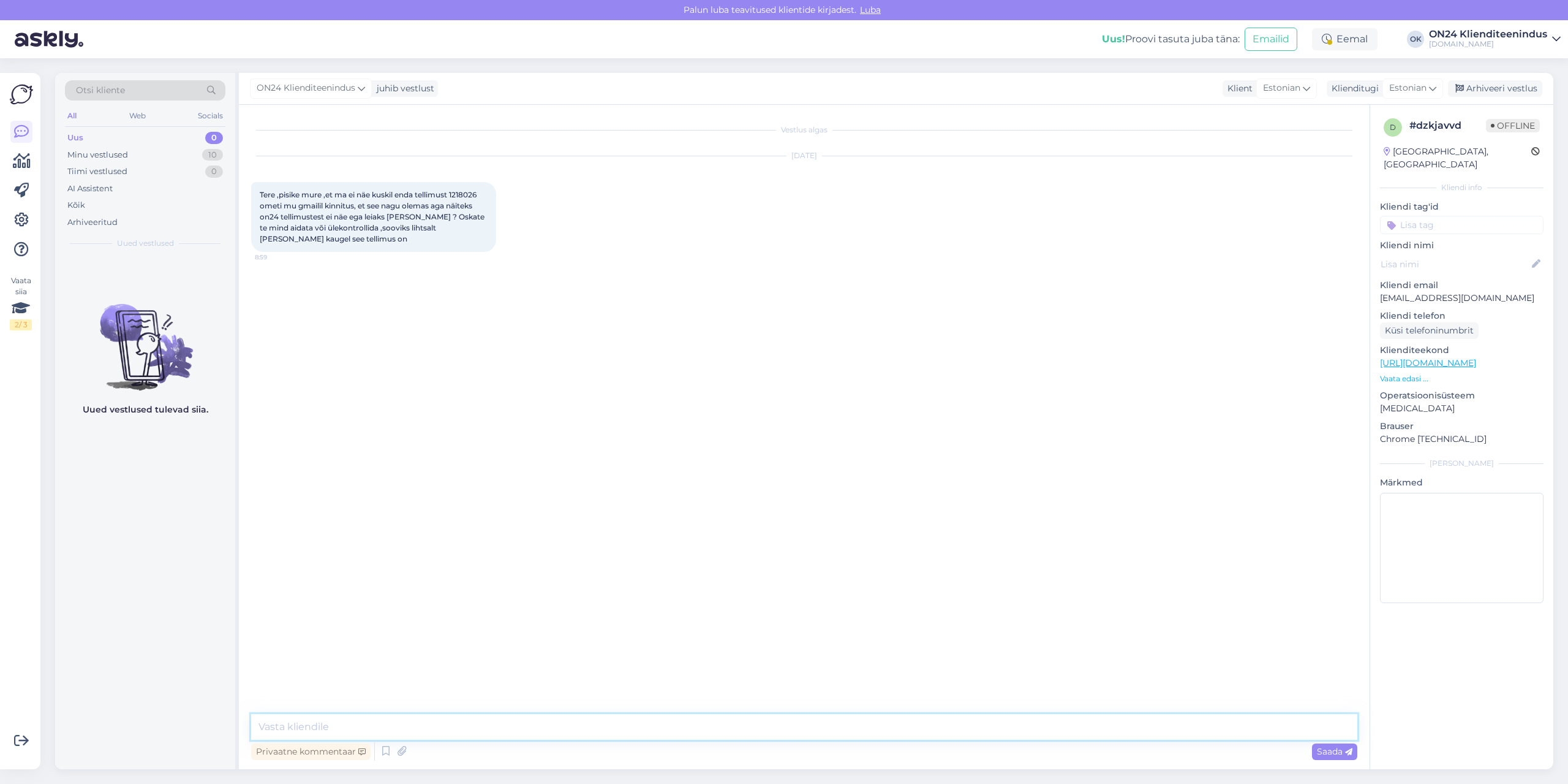
click at [725, 725] on textarea at bounding box center [804, 726] width 1106 height 26
paste textarea "Tellimus jõuab ON24 logistikakeskusesse [DATE]. Jaotuskeskuse töötaja võtab Tei…"
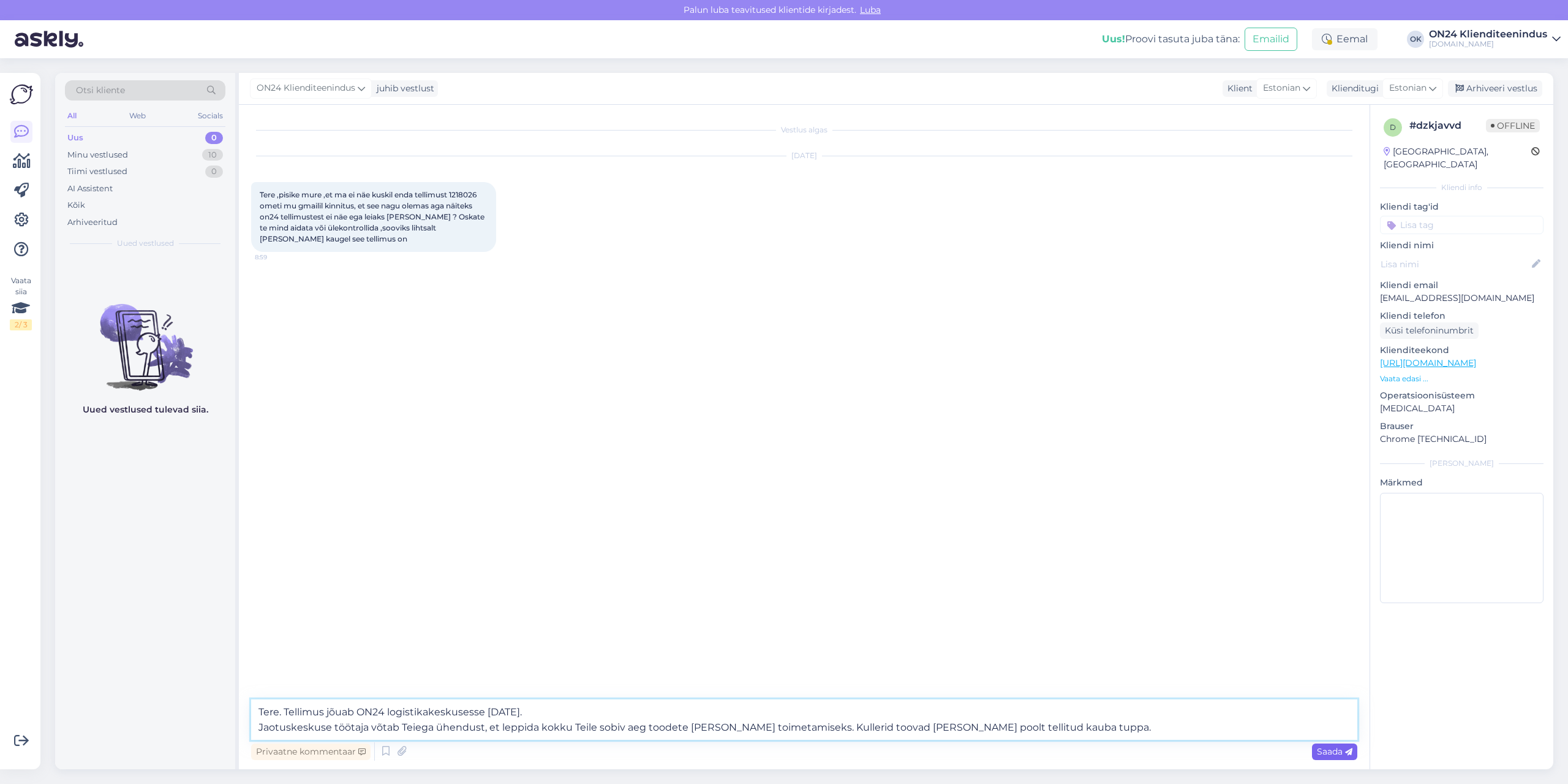
type textarea "Tere. Tellimus jõuab ON24 logistikakeskusesse [DATE]. Jaotuskeskuse töötaja võt…"
click at [1331, 751] on span "Saada" at bounding box center [1335, 751] width 36 height 11
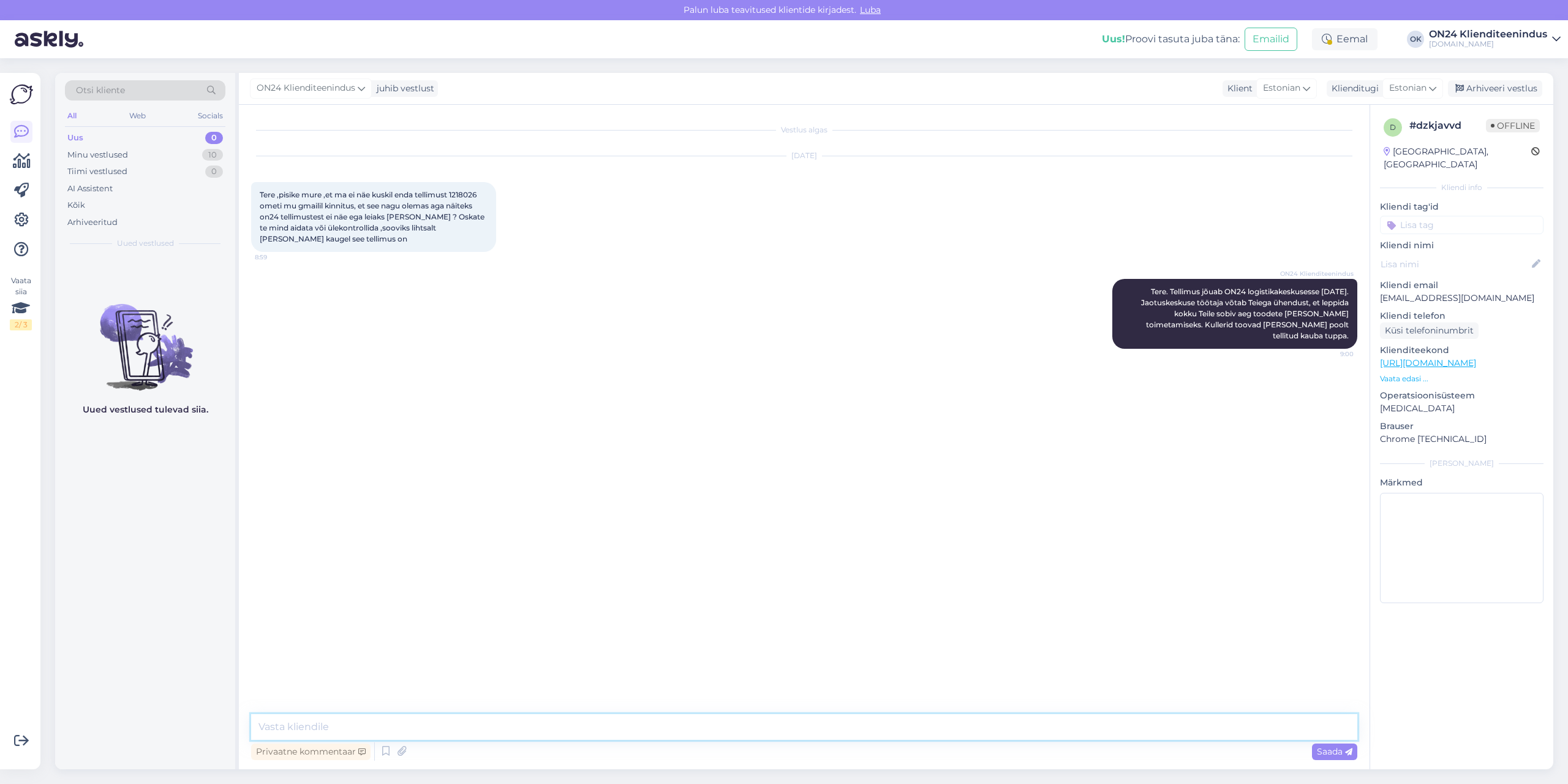
click at [591, 720] on textarea at bounding box center [804, 726] width 1106 height 26
type textarea "Igaks juhuks täpsustan aadressi üle."
type textarea "Tellimuses on märgitud Aasa, Paide."
type textarea "Kas see on õige?"
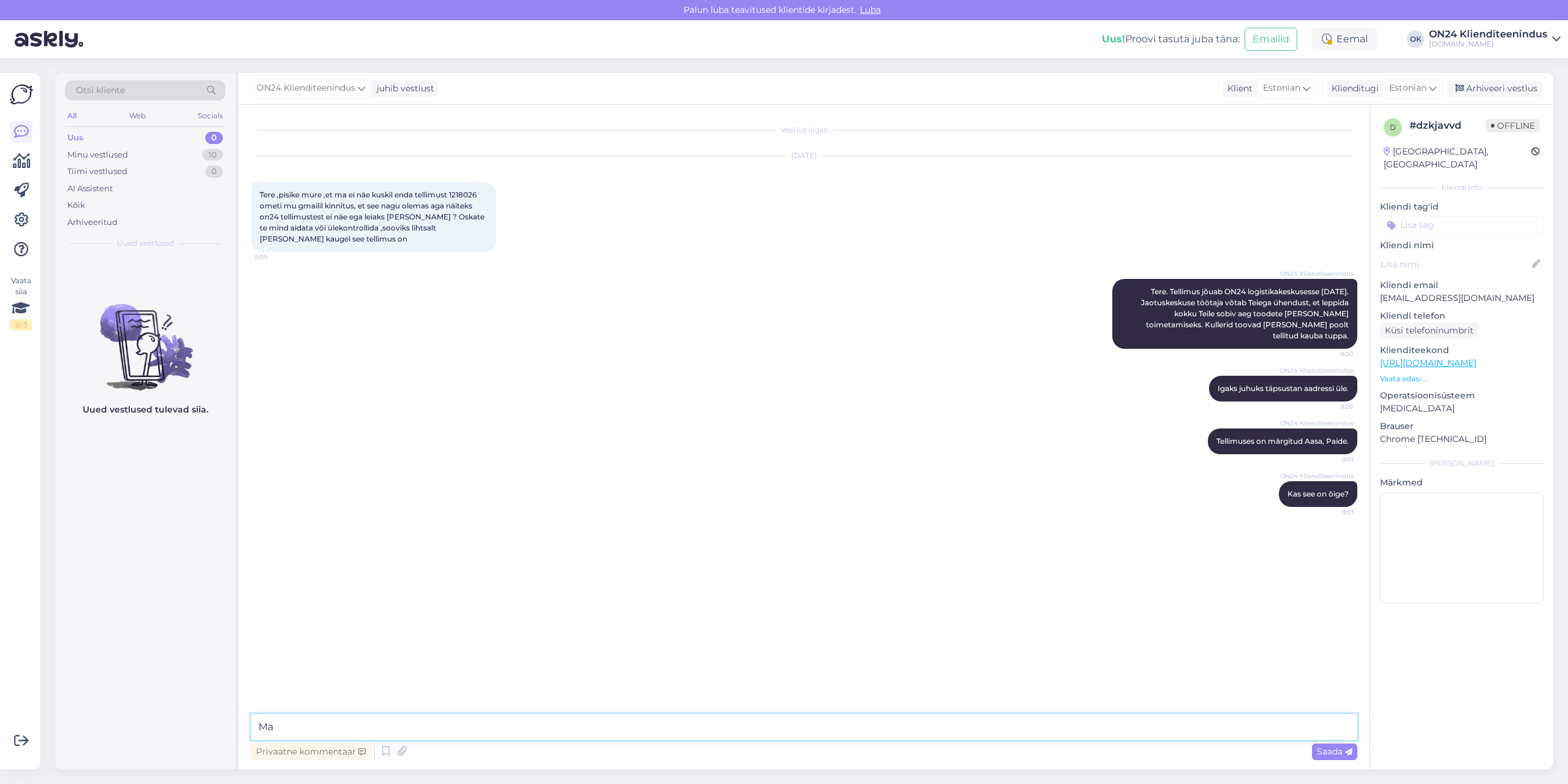
type textarea "M"
click at [166, 150] on div "Minu vestlused 10" at bounding box center [145, 155] width 160 height 18
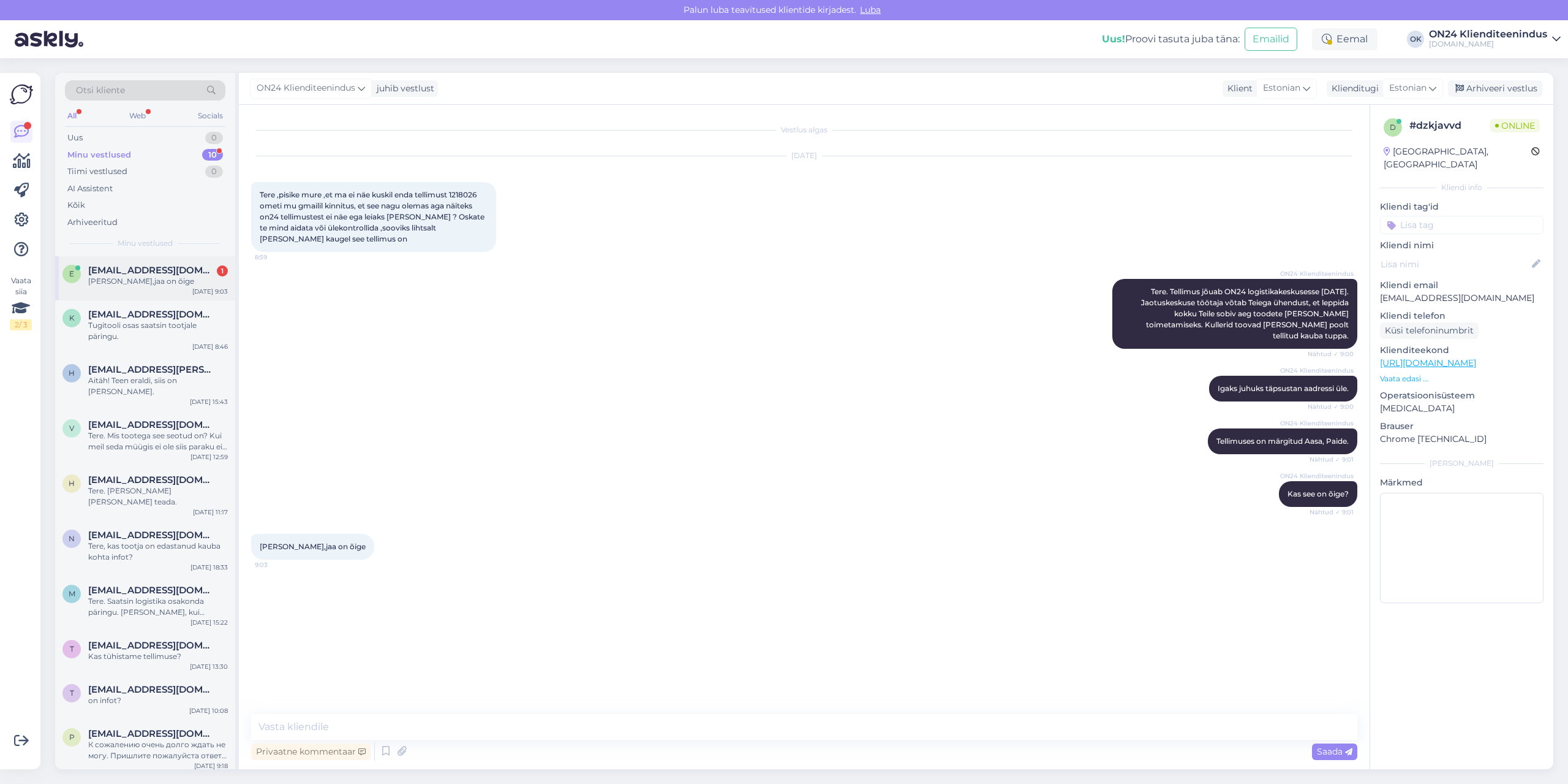
click at [165, 275] on span "[EMAIL_ADDRESS][DOMAIN_NAME]" at bounding box center [152, 270] width 128 height 11
click at [426, 720] on textarea at bounding box center [804, 726] width 1106 height 26
type textarea "Lihtsalt Aasa on."
type textarea "Aga lisan juurde siis 5-9."
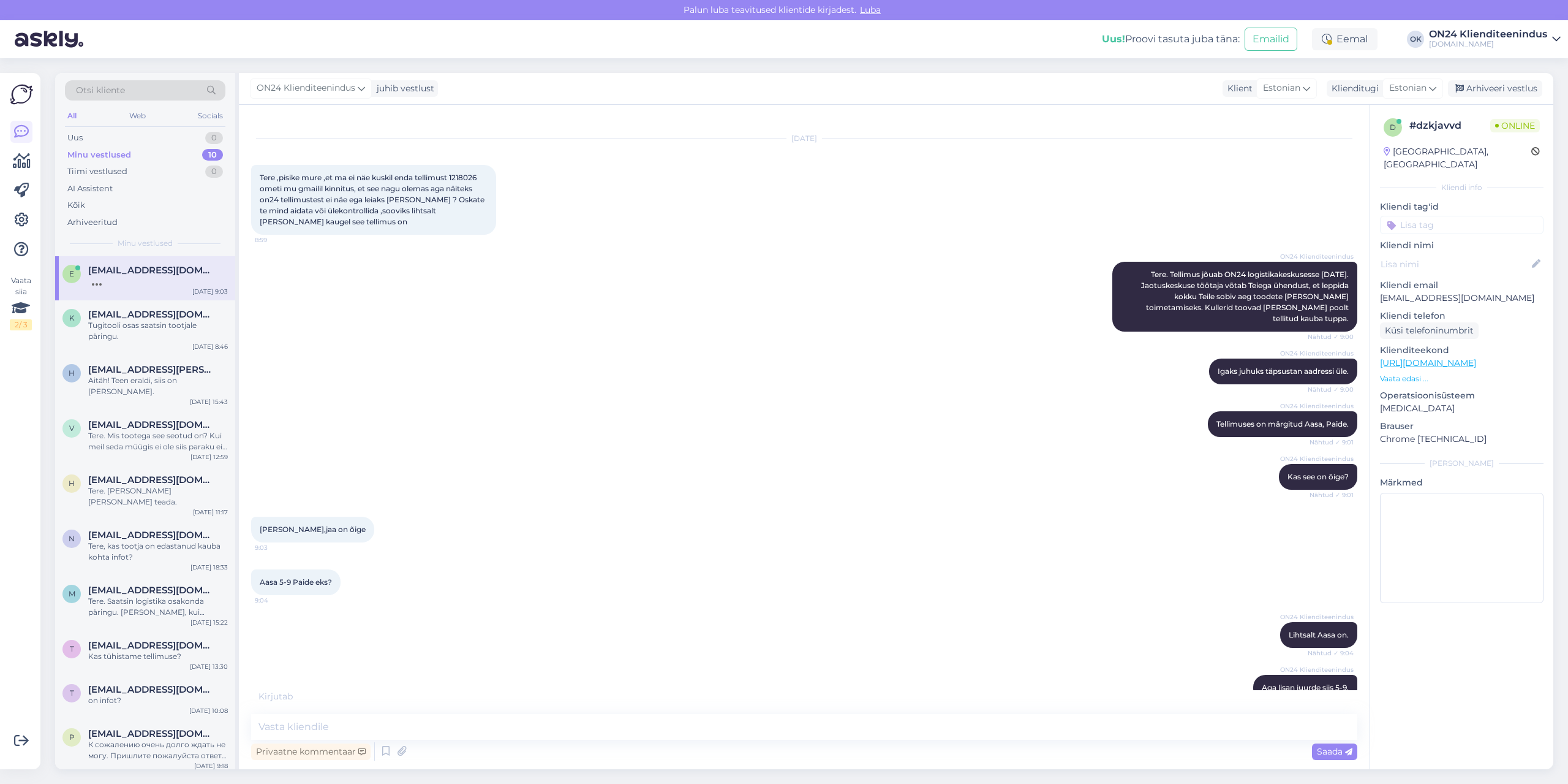
click at [471, 176] on span "Tere ,pisike mure ,et ma ei näe kuskil enda tellimust 1218026 ometi mu gmailil …" at bounding box center [373, 200] width 226 height 53
copy span "1218026"
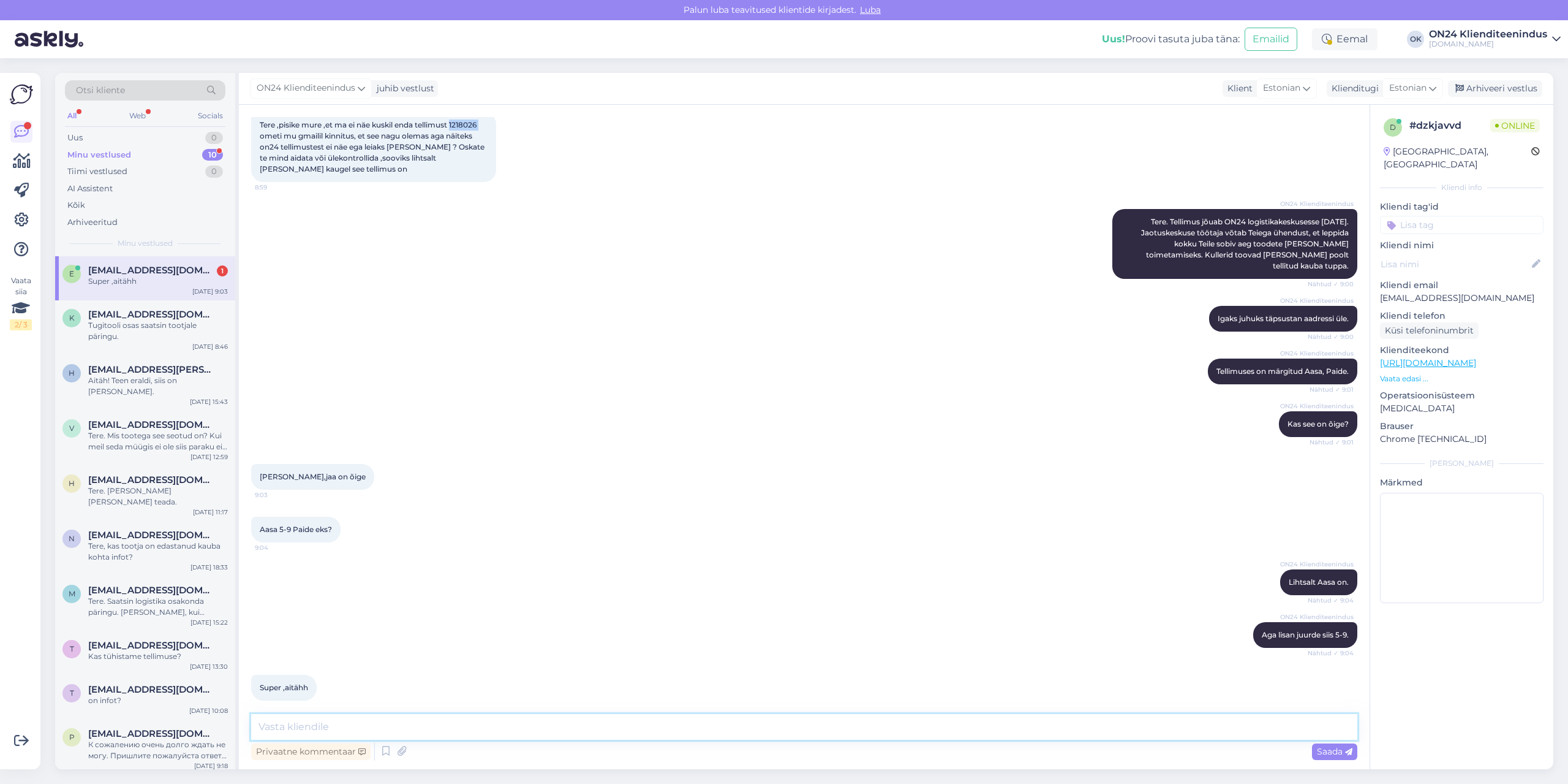
click at [693, 730] on textarea at bounding box center [804, 726] width 1106 height 26
type textarea "[PERSON_NAME] [PERSON_NAME] päeva jätku!"
